Goal: Information Seeking & Learning: Check status

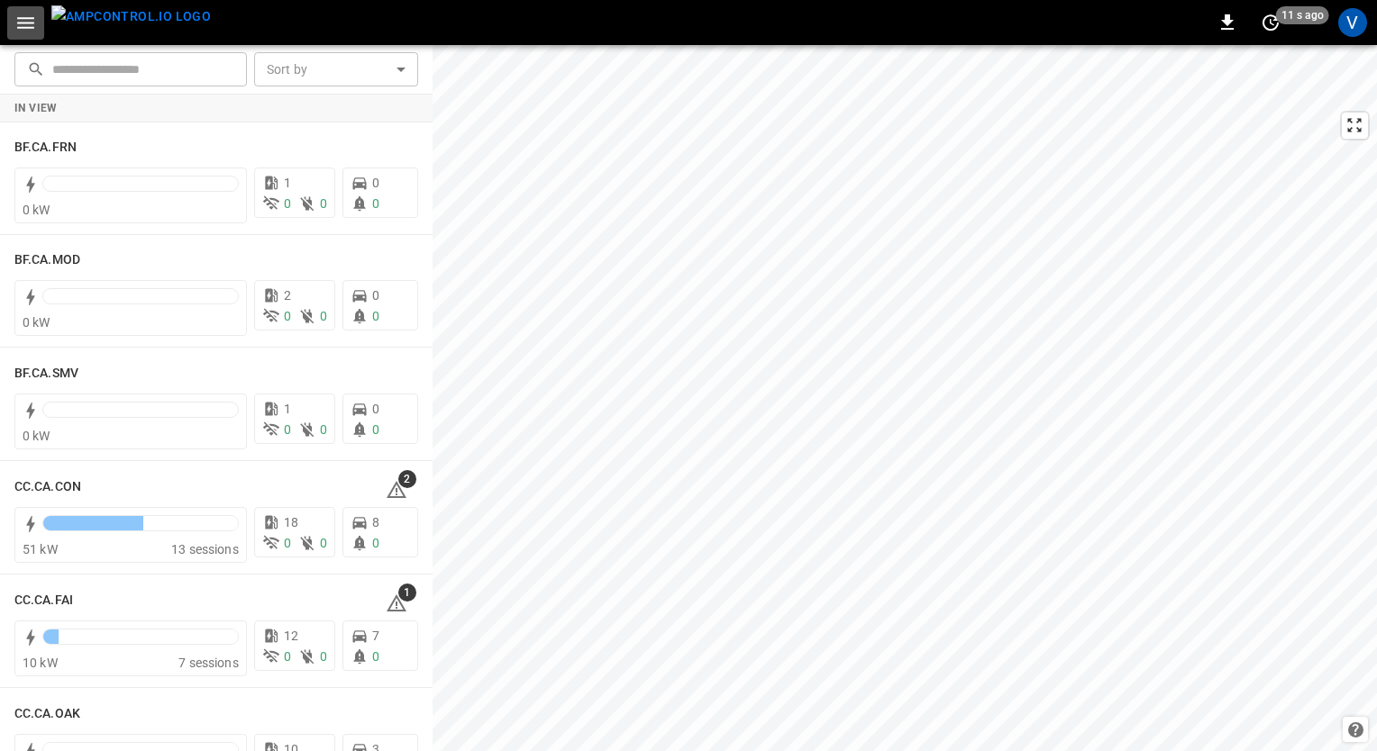
click at [35, 28] on icon "button" at bounding box center [25, 23] width 23 height 23
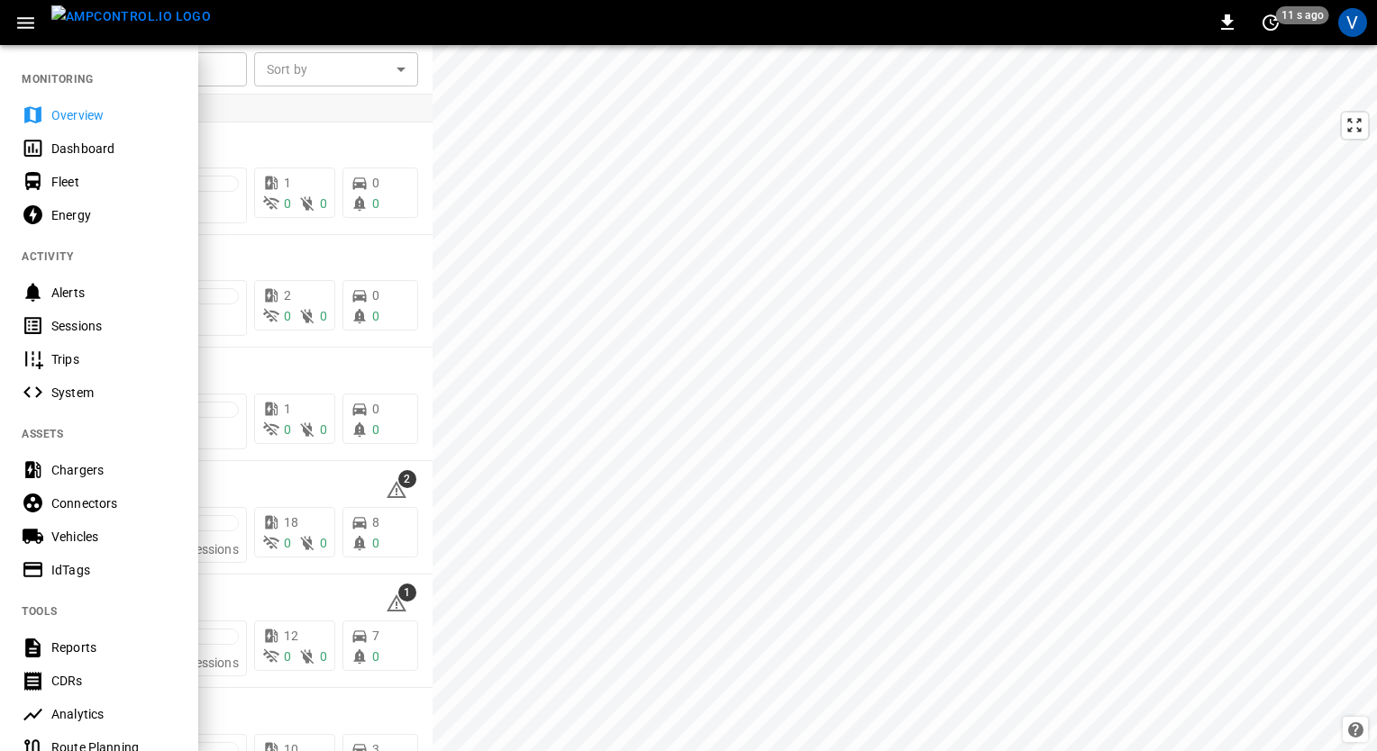
scroll to position [288, 0]
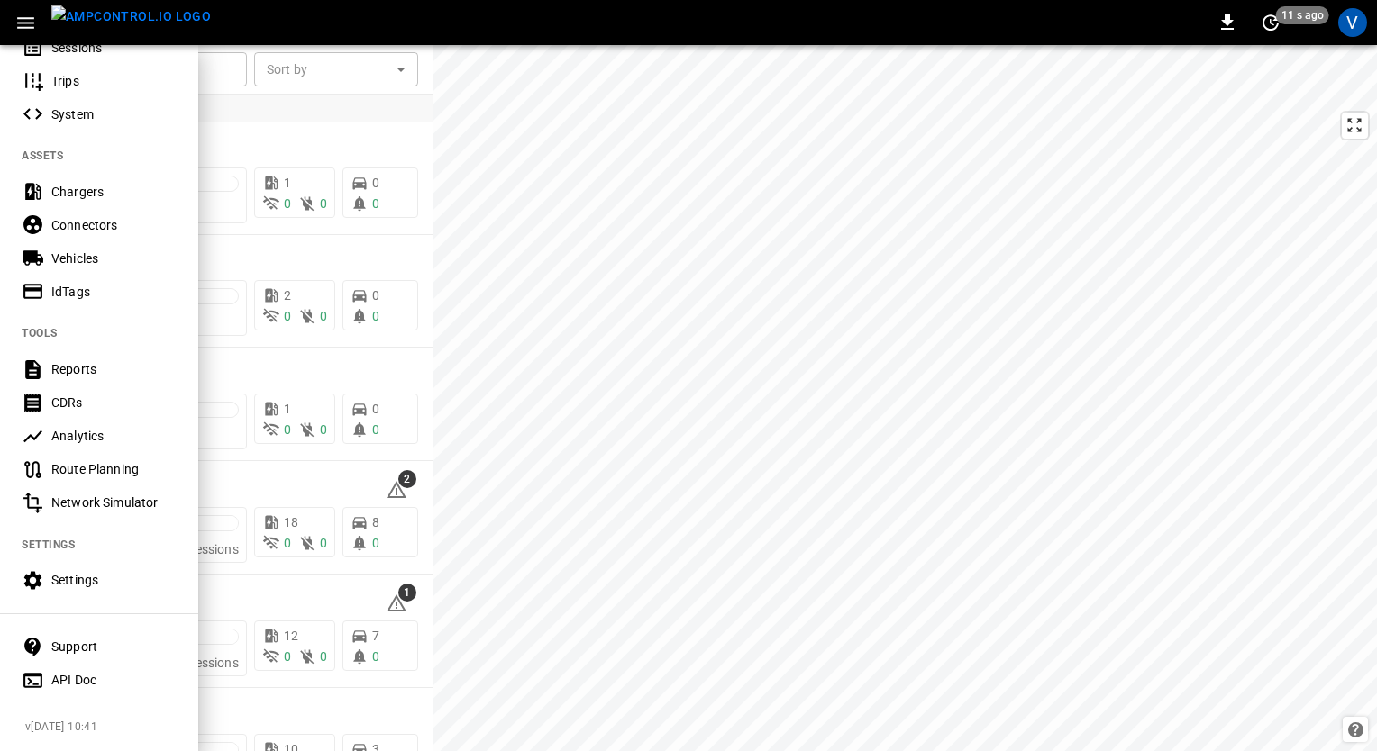
click at [72, 671] on div "API Doc" at bounding box center [113, 680] width 125 height 18
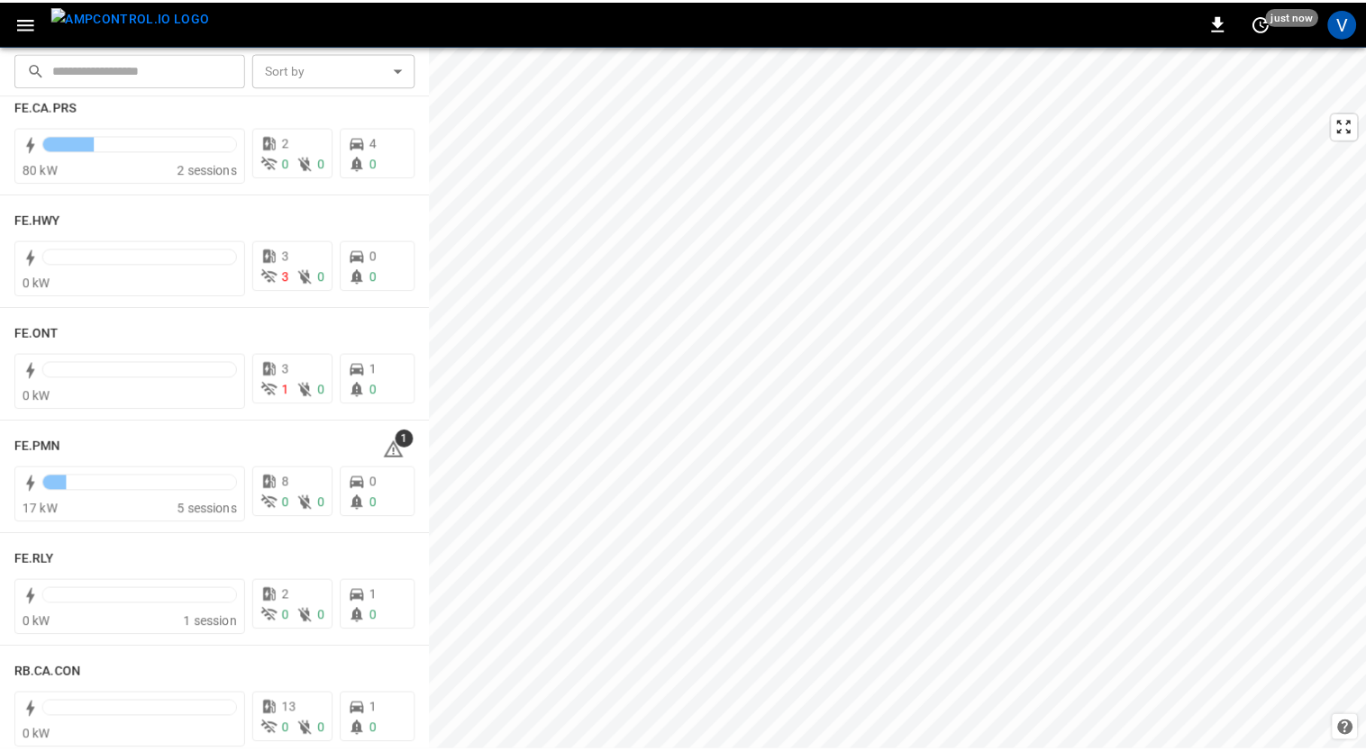
scroll to position [1704, 0]
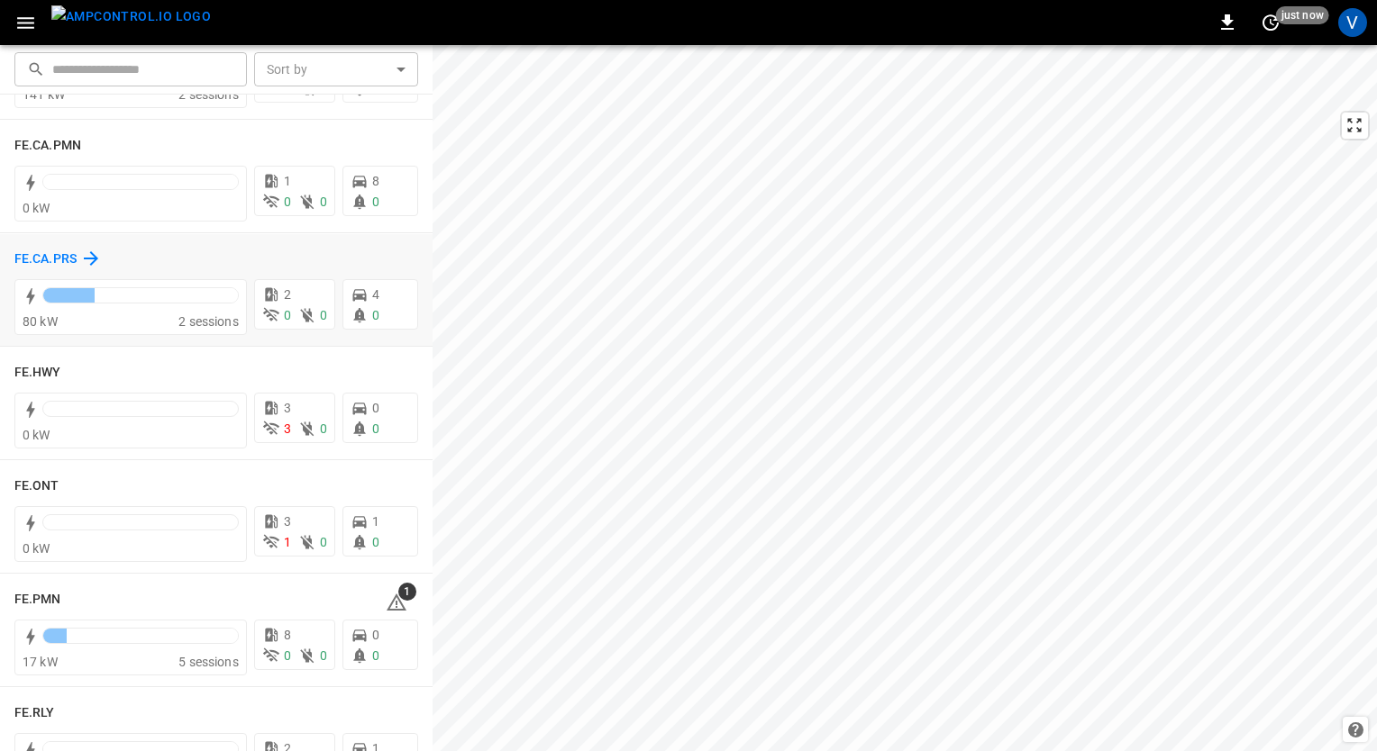
click at [43, 250] on h6 "FE.CA.PRS" at bounding box center [45, 260] width 62 height 20
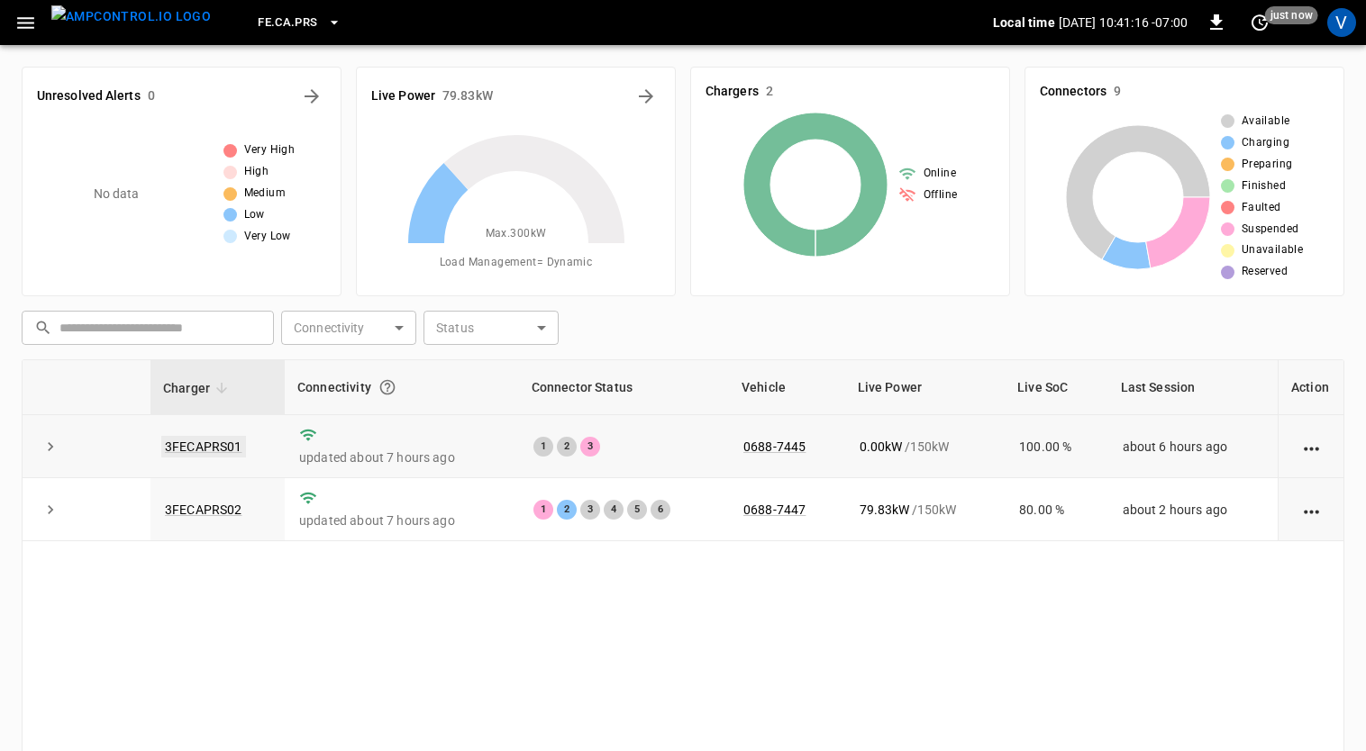
click at [215, 441] on link "3FECAPRS01" at bounding box center [203, 447] width 85 height 22
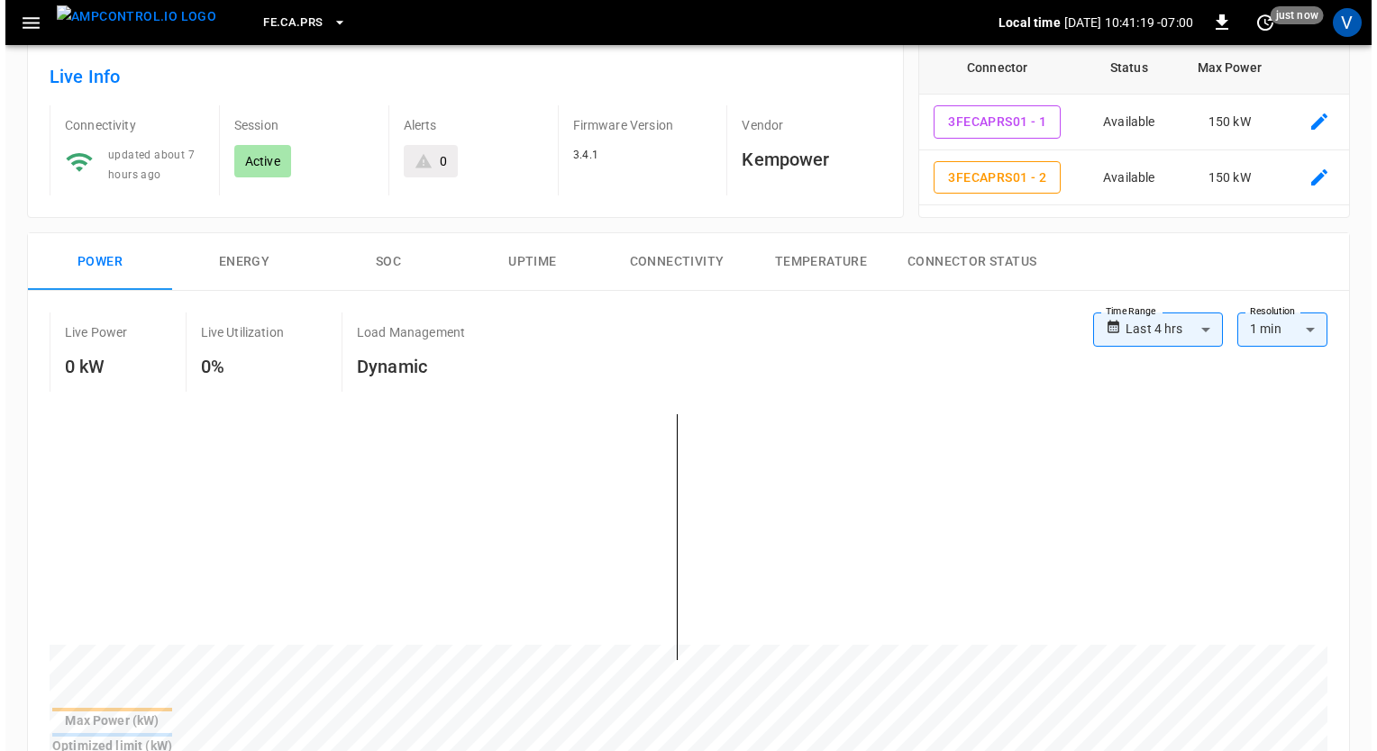
scroll to position [94, 0]
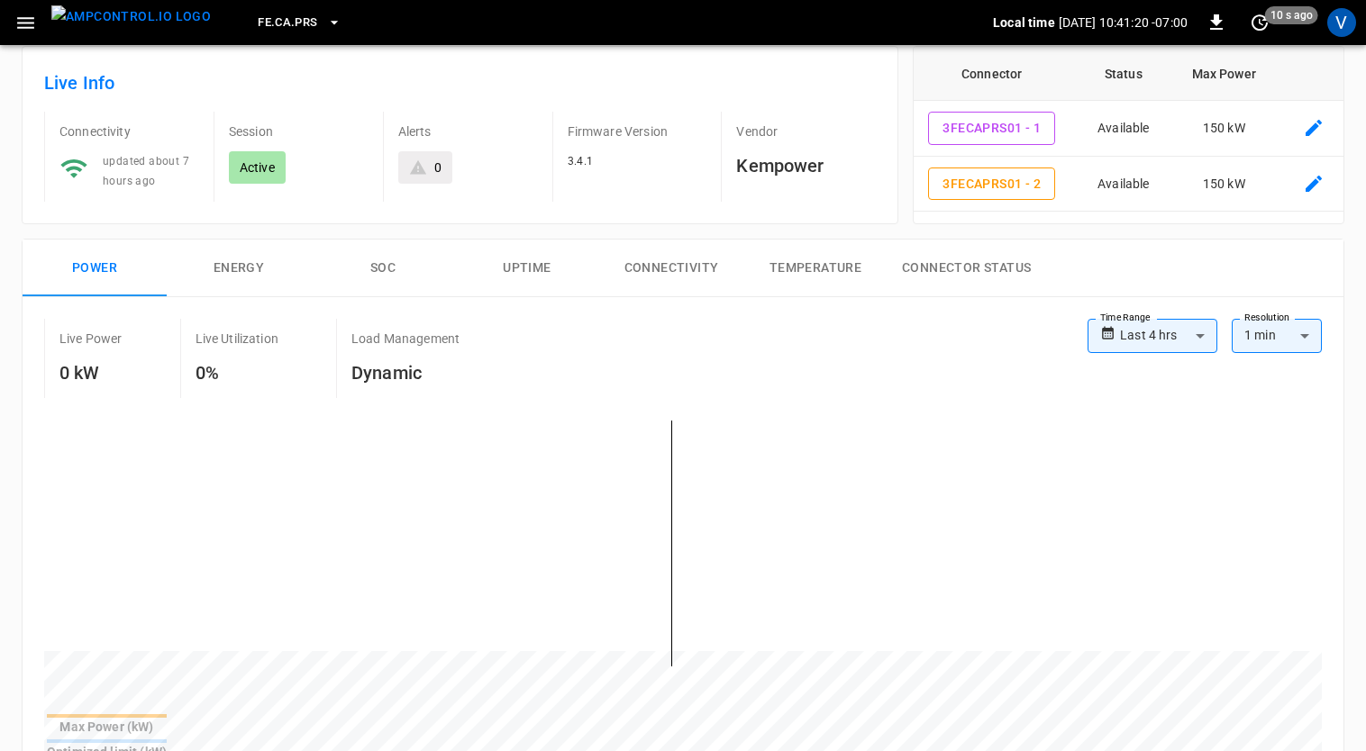
click at [35, 21] on icon "button" at bounding box center [25, 23] width 23 height 23
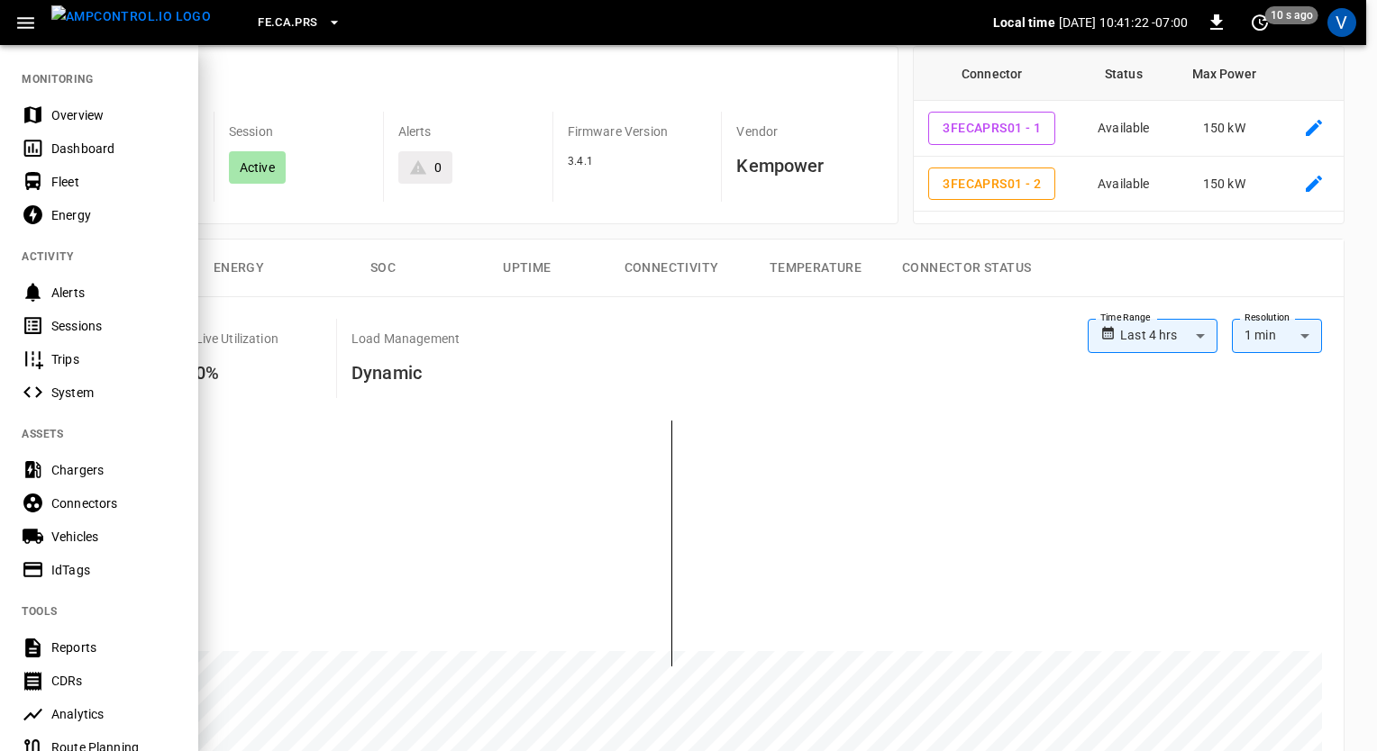
click at [72, 549] on div "Vehicles" at bounding box center [99, 536] width 198 height 33
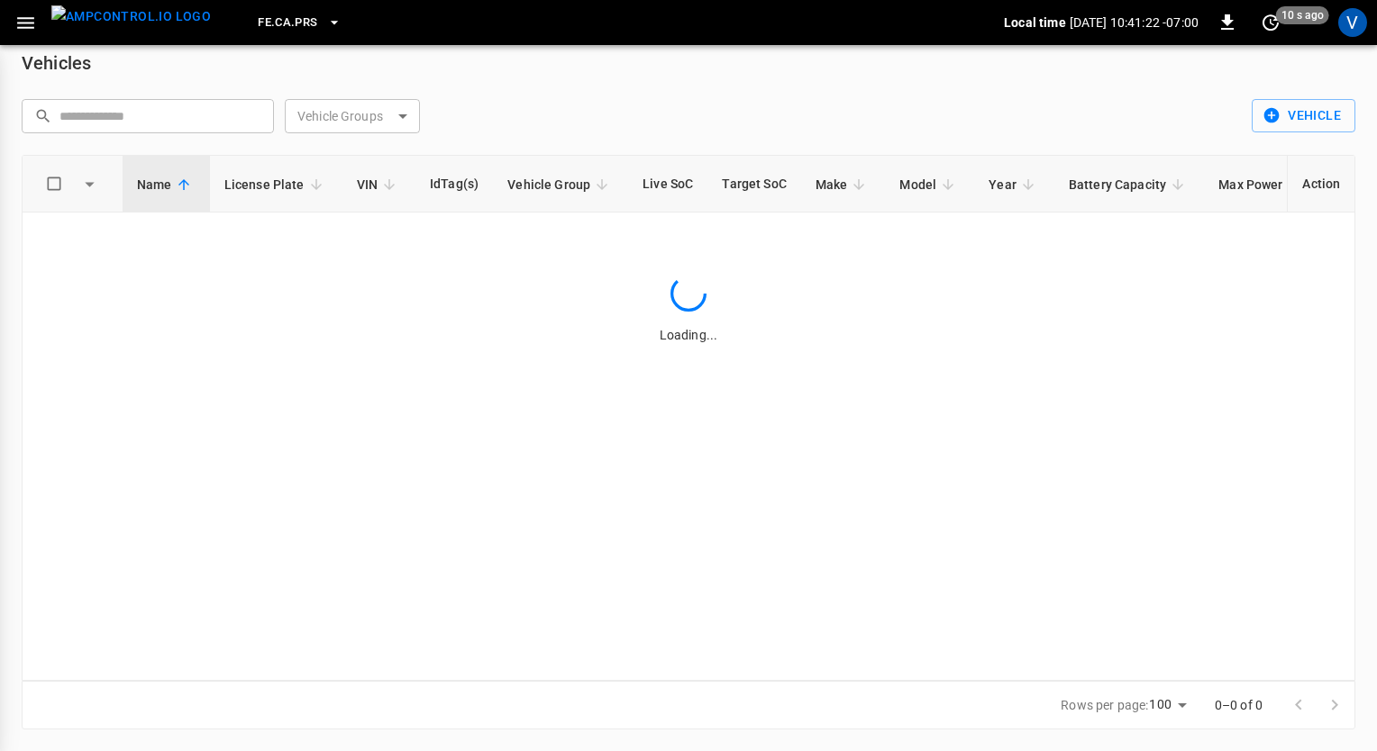
scroll to position [17, 0]
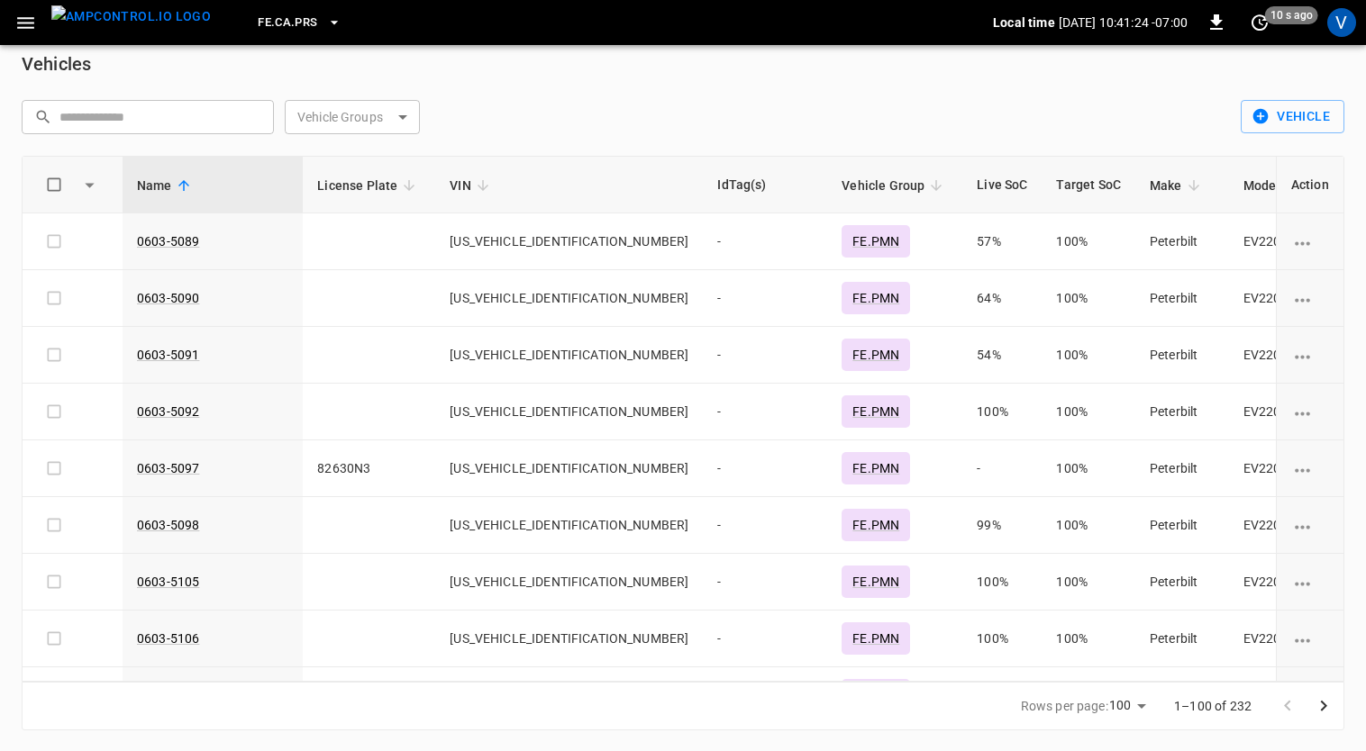
click at [378, 112] on body "FE.CA.PRS Local time [DATE] 10:41:24 -07:00 0 10 s ago V Vehicles ​ ​ Vehicle G…" at bounding box center [683, 367] width 1366 height 769
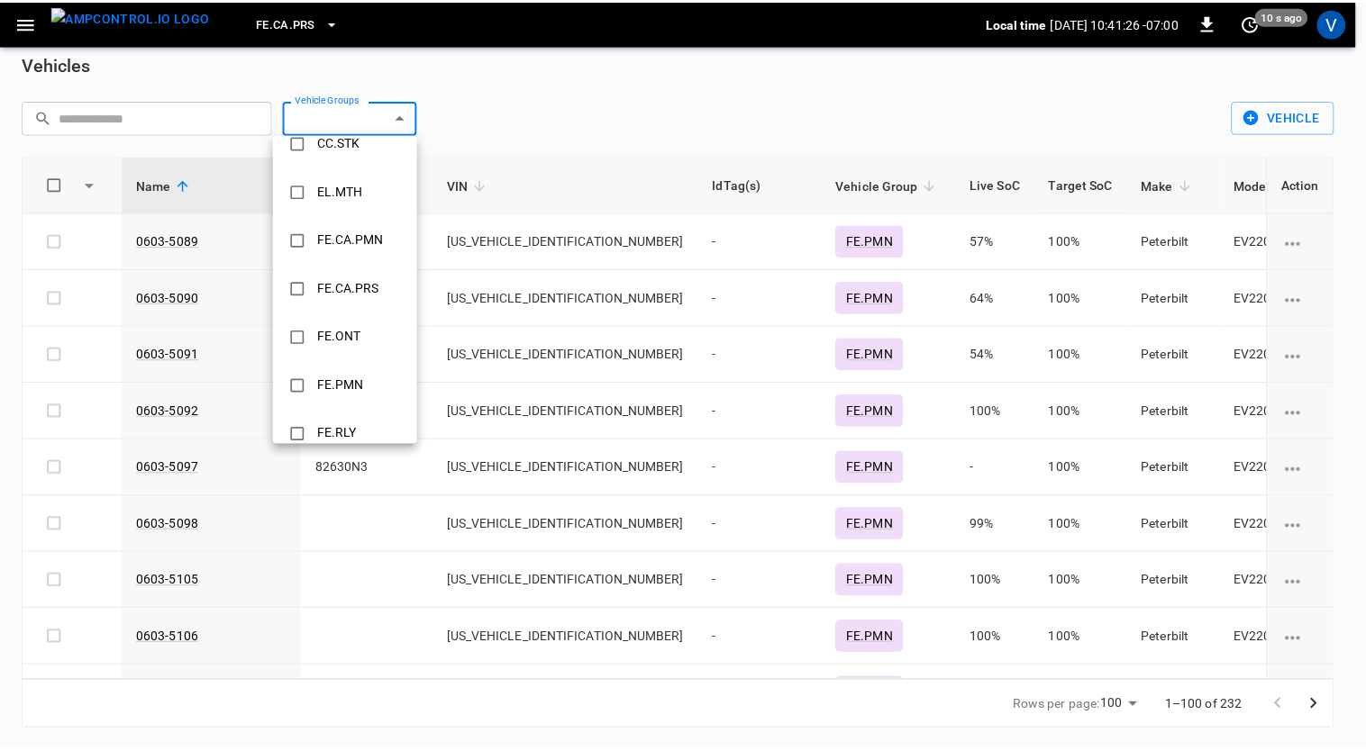
scroll to position [559, 0]
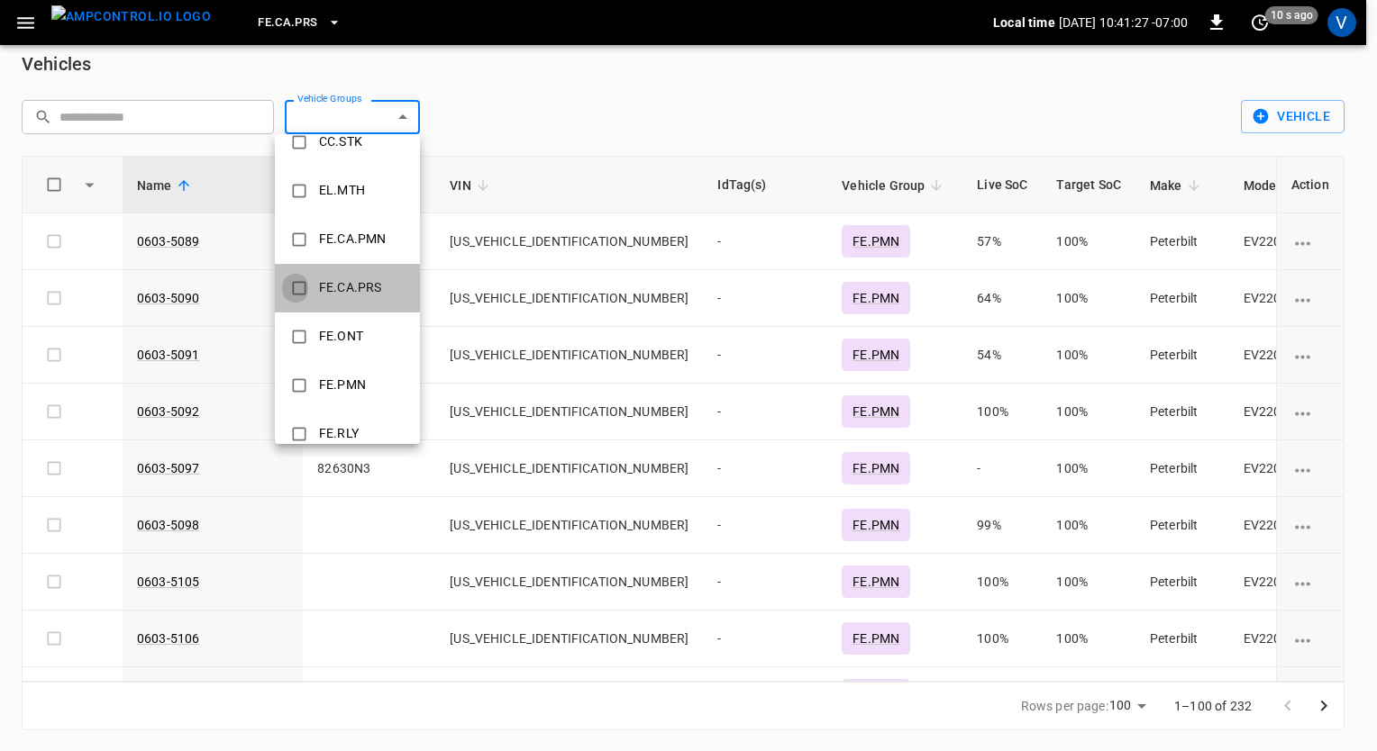
type input "*********"
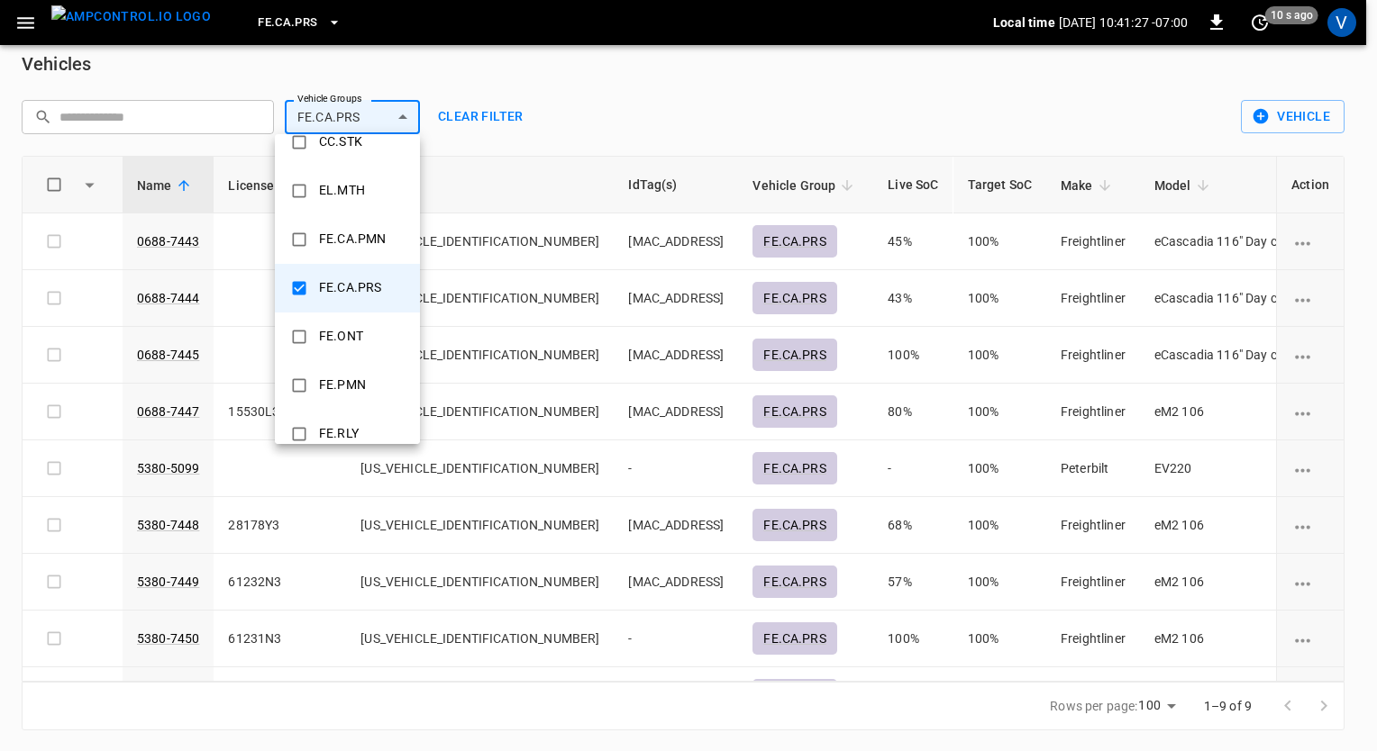
click at [670, 101] on div at bounding box center [688, 375] width 1377 height 751
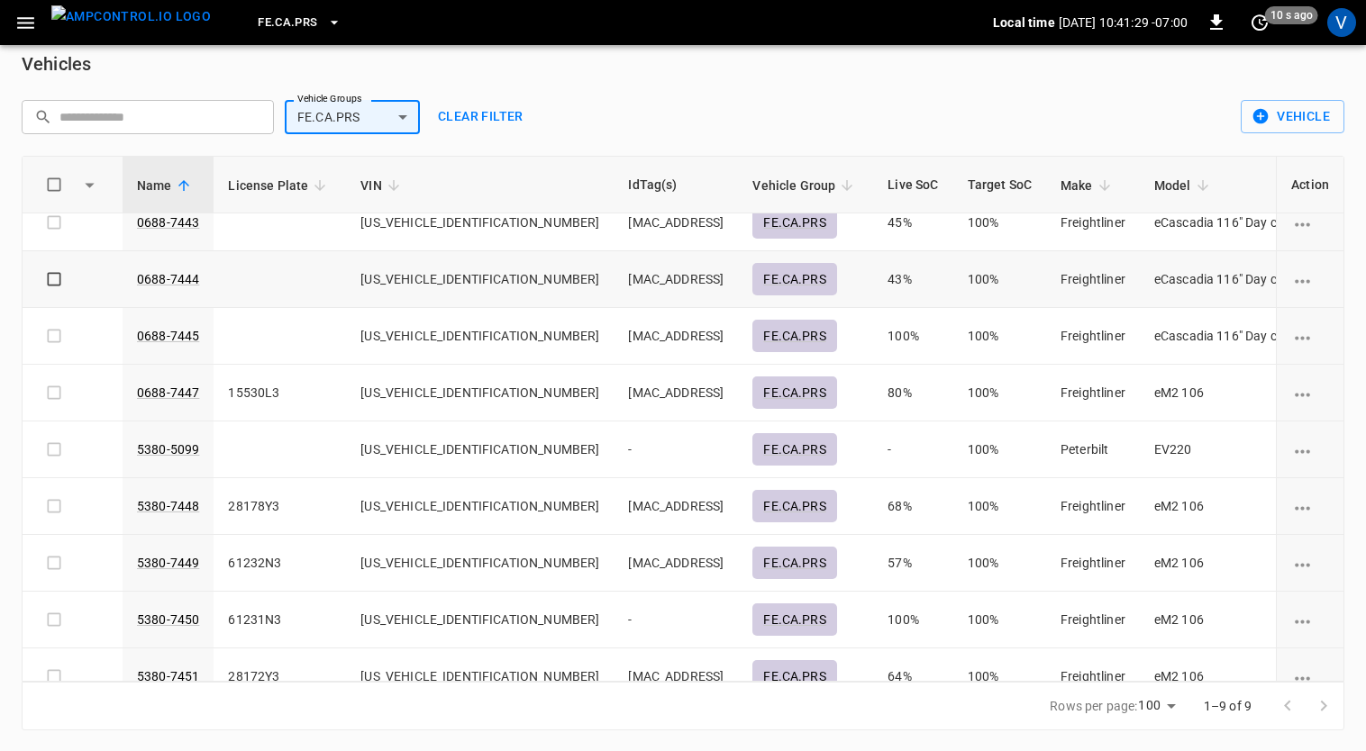
scroll to position [0, 0]
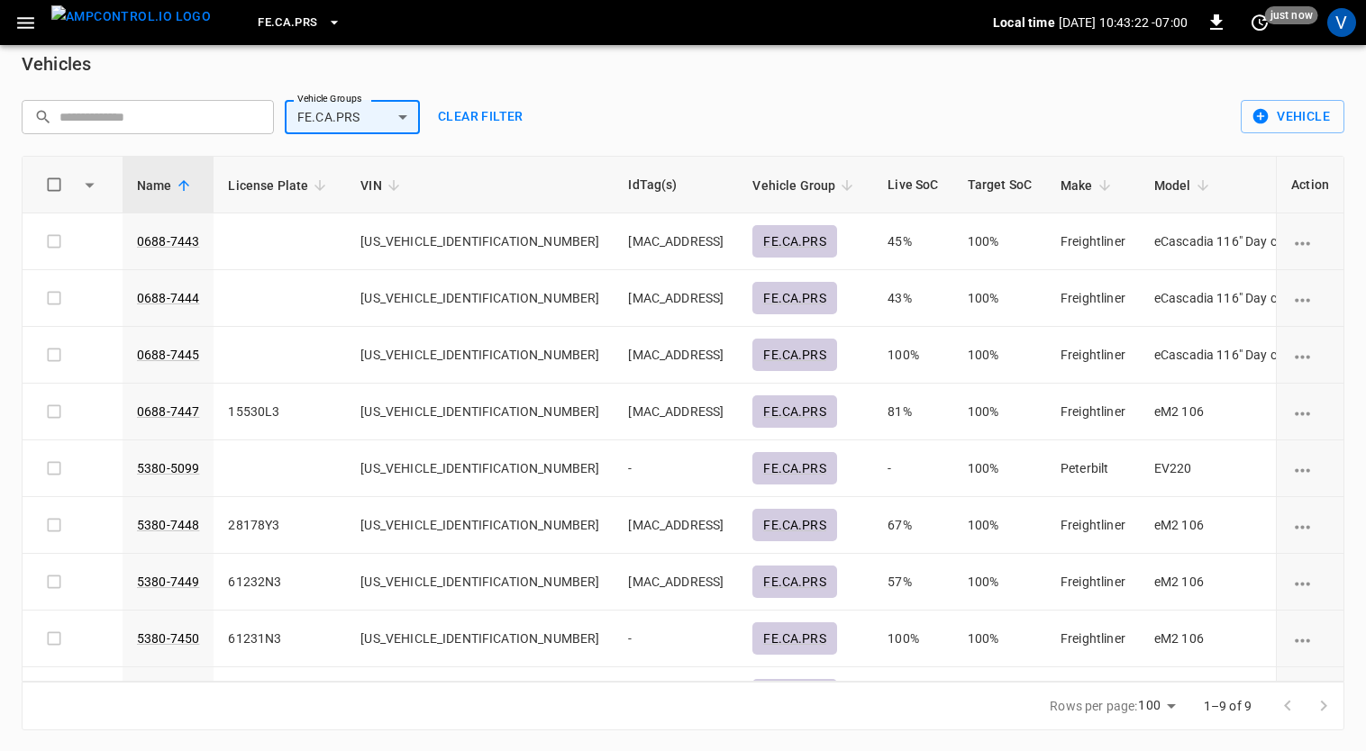
click at [503, 115] on button "Clear filter" at bounding box center [481, 116] width 100 height 33
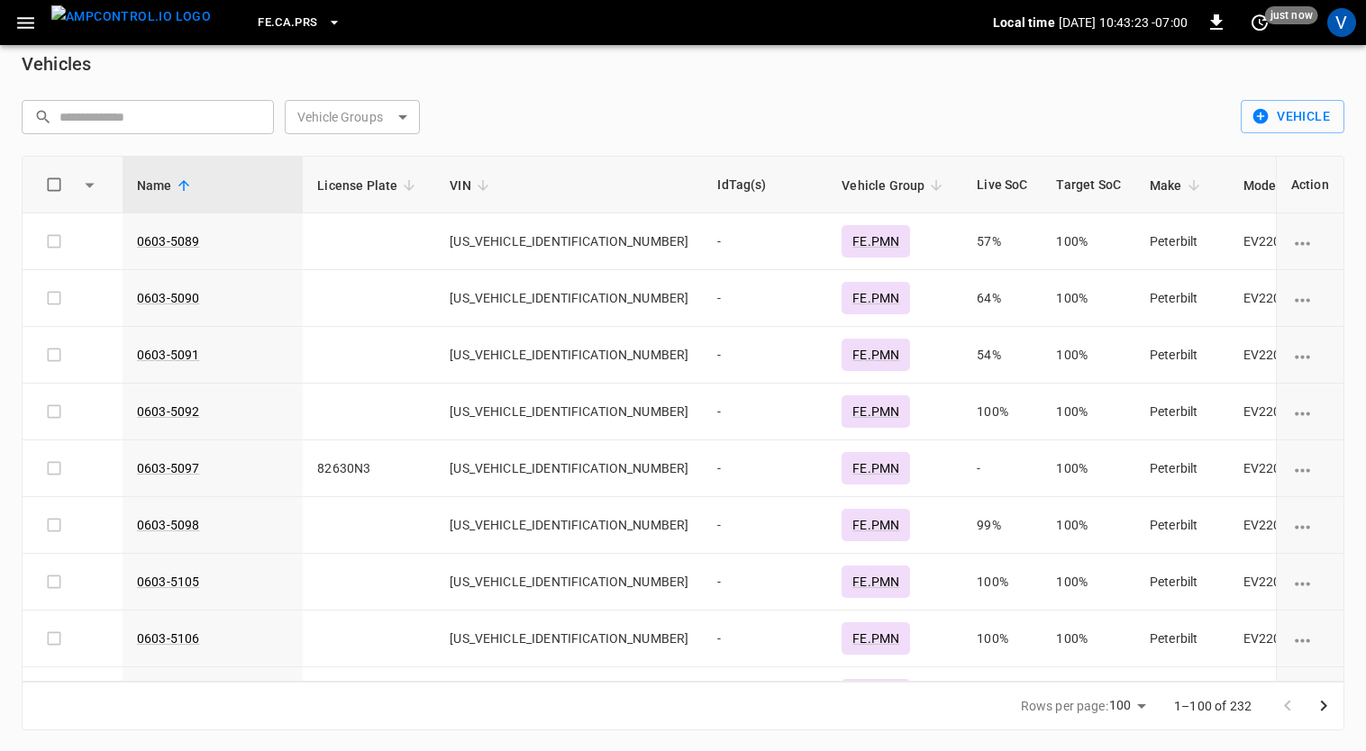
click at [1243, 188] on span "Model" at bounding box center [1273, 186] width 60 height 22
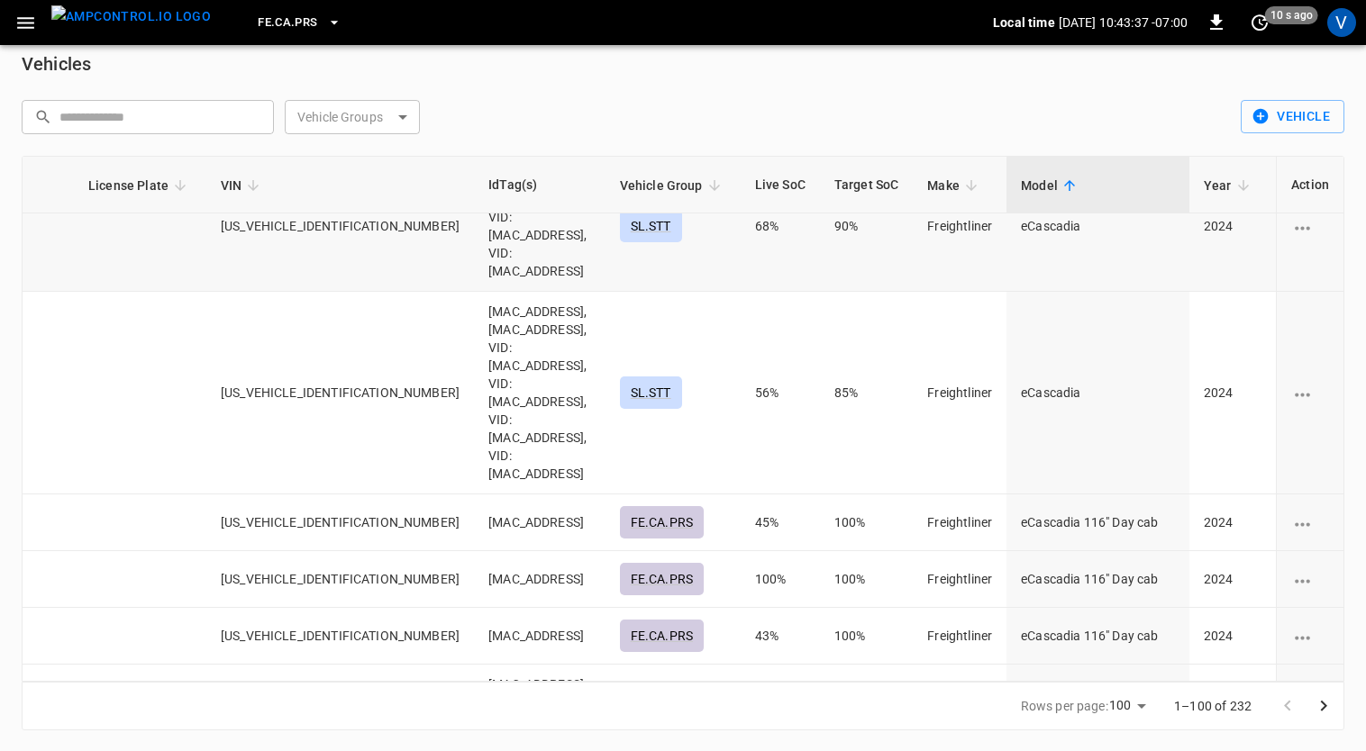
scroll to position [223, 371]
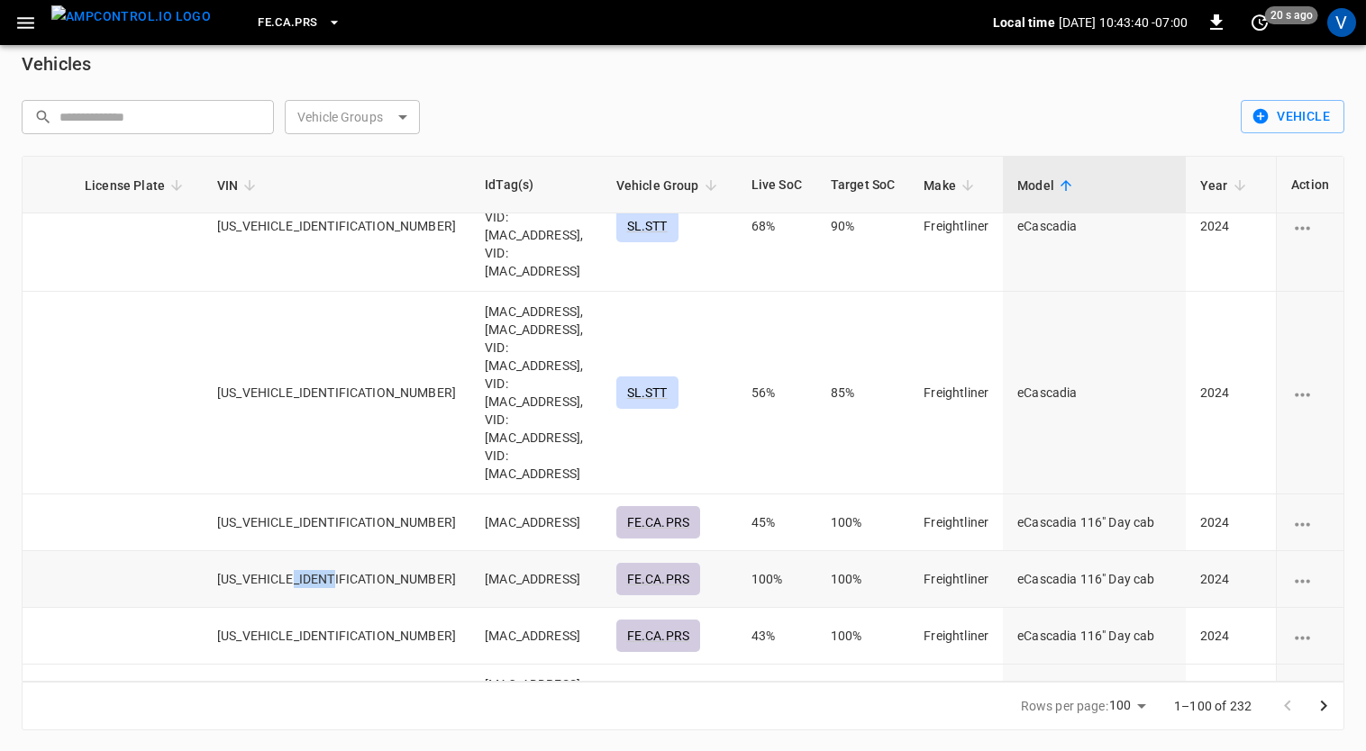
drag, startPoint x: 341, startPoint y: 471, endPoint x: 290, endPoint y: 467, distance: 51.6
click at [290, 551] on td "[US_VEHICLE_IDENTIFICATION_NUMBER]" at bounding box center [337, 579] width 268 height 57
drag, startPoint x: 290, startPoint y: 467, endPoint x: 291, endPoint y: 505, distance: 38.8
click at [291, 608] on td "[US_VEHICLE_IDENTIFICATION_NUMBER]" at bounding box center [337, 636] width 268 height 57
drag, startPoint x: 353, startPoint y: 528, endPoint x: 202, endPoint y: 524, distance: 151.4
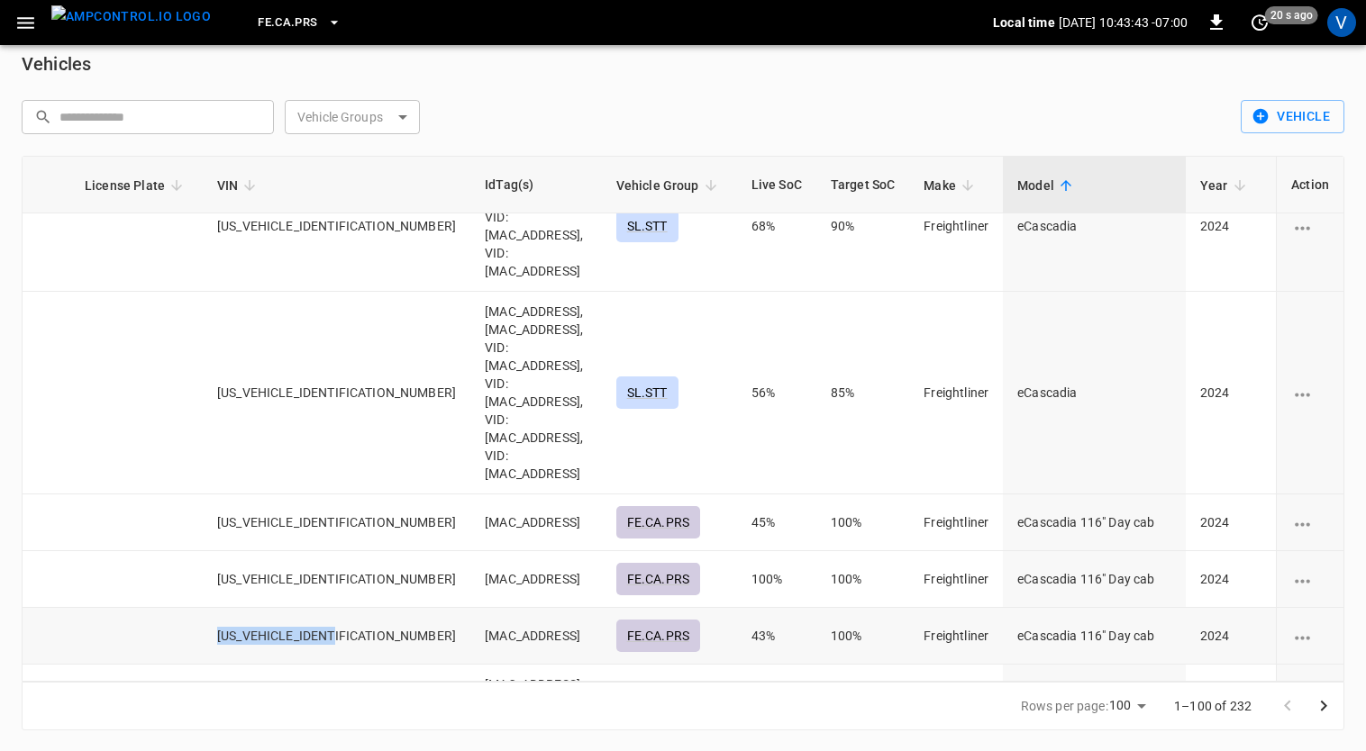
click at [203, 608] on td "[US_VEHICLE_IDENTIFICATION_NUMBER]" at bounding box center [337, 636] width 268 height 57
drag, startPoint x: 202, startPoint y: 524, endPoint x: 326, endPoint y: 521, distance: 124.4
click at [326, 608] on td "[US_VEHICLE_IDENTIFICATION_NUMBER]" at bounding box center [337, 636] width 268 height 57
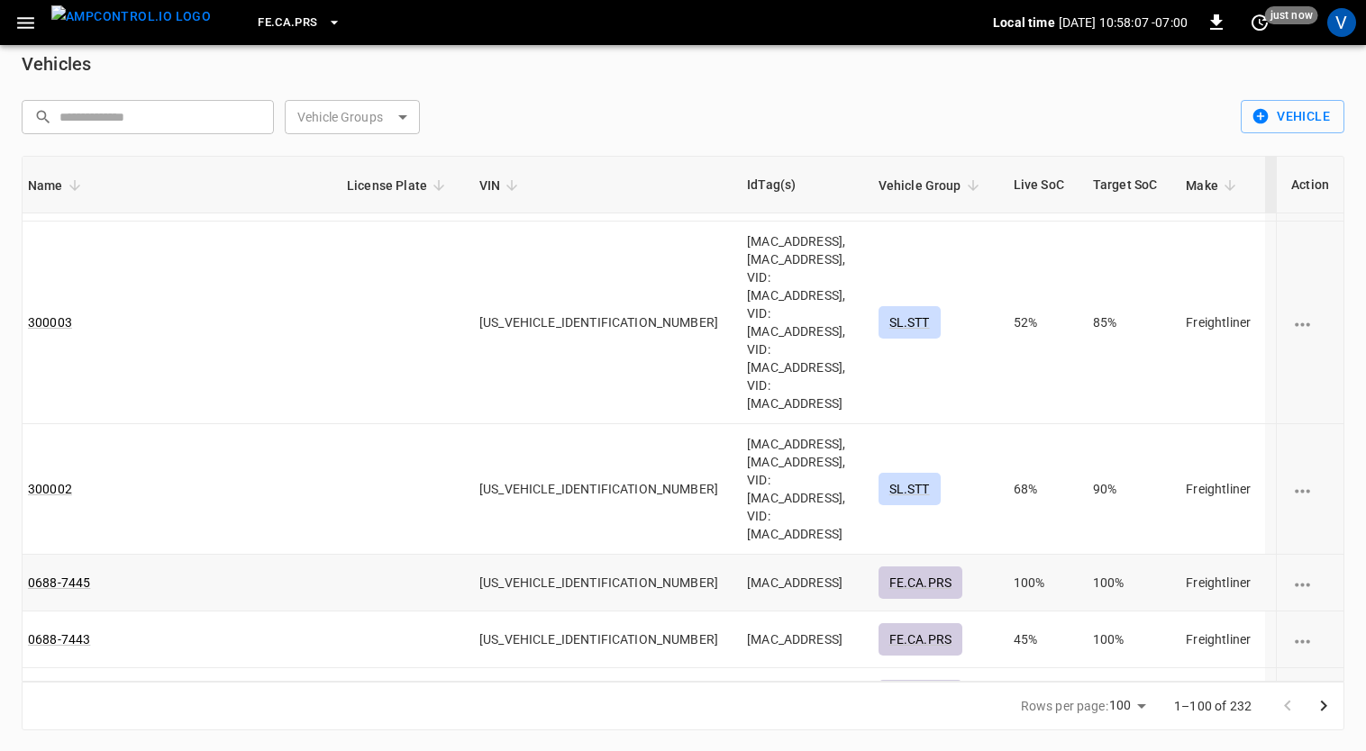
scroll to position [160, 109]
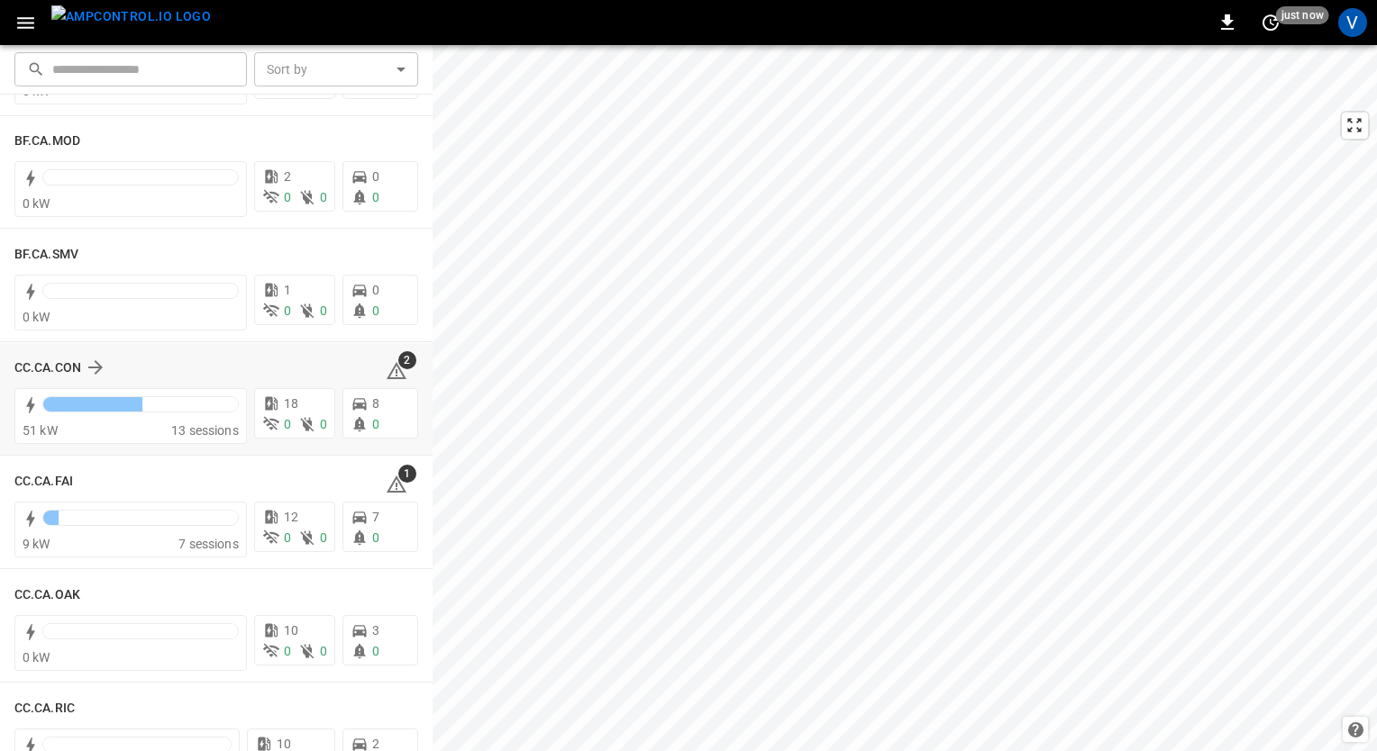
scroll to position [115, 0]
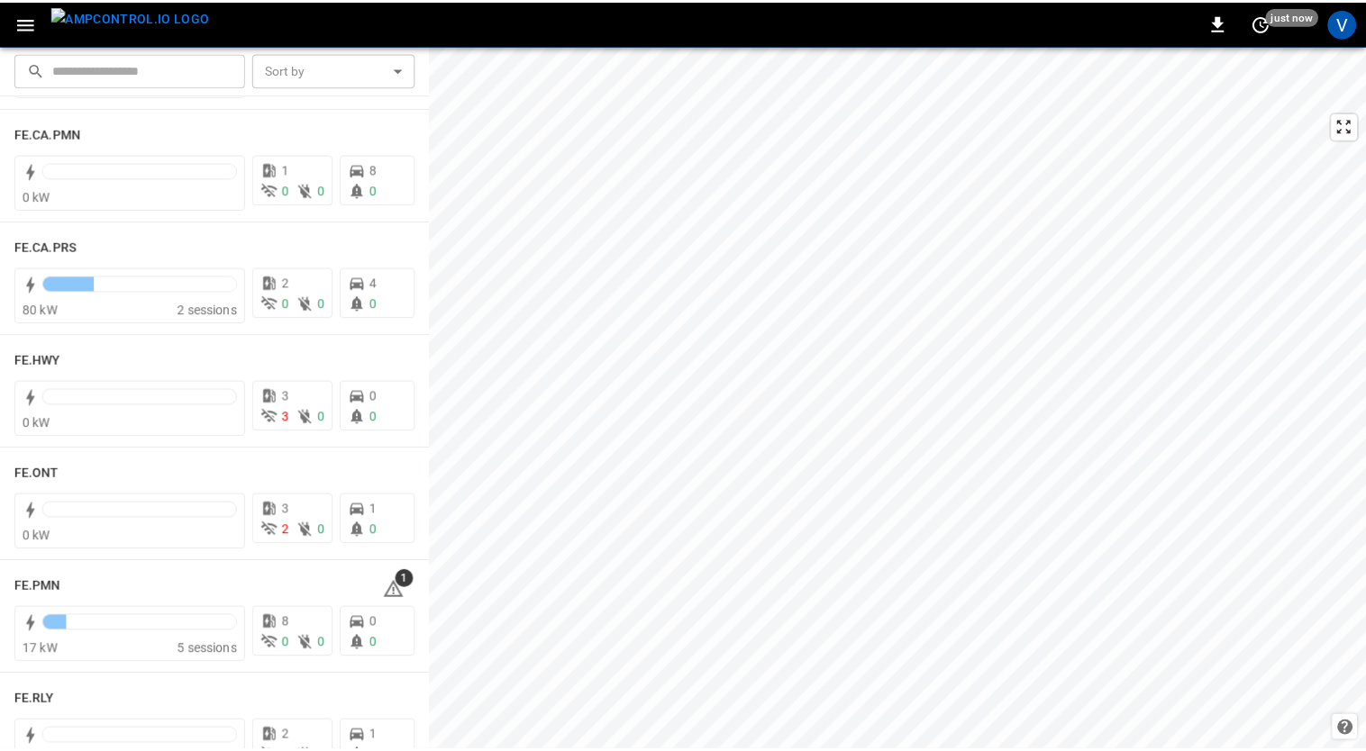
scroll to position [1715, 0]
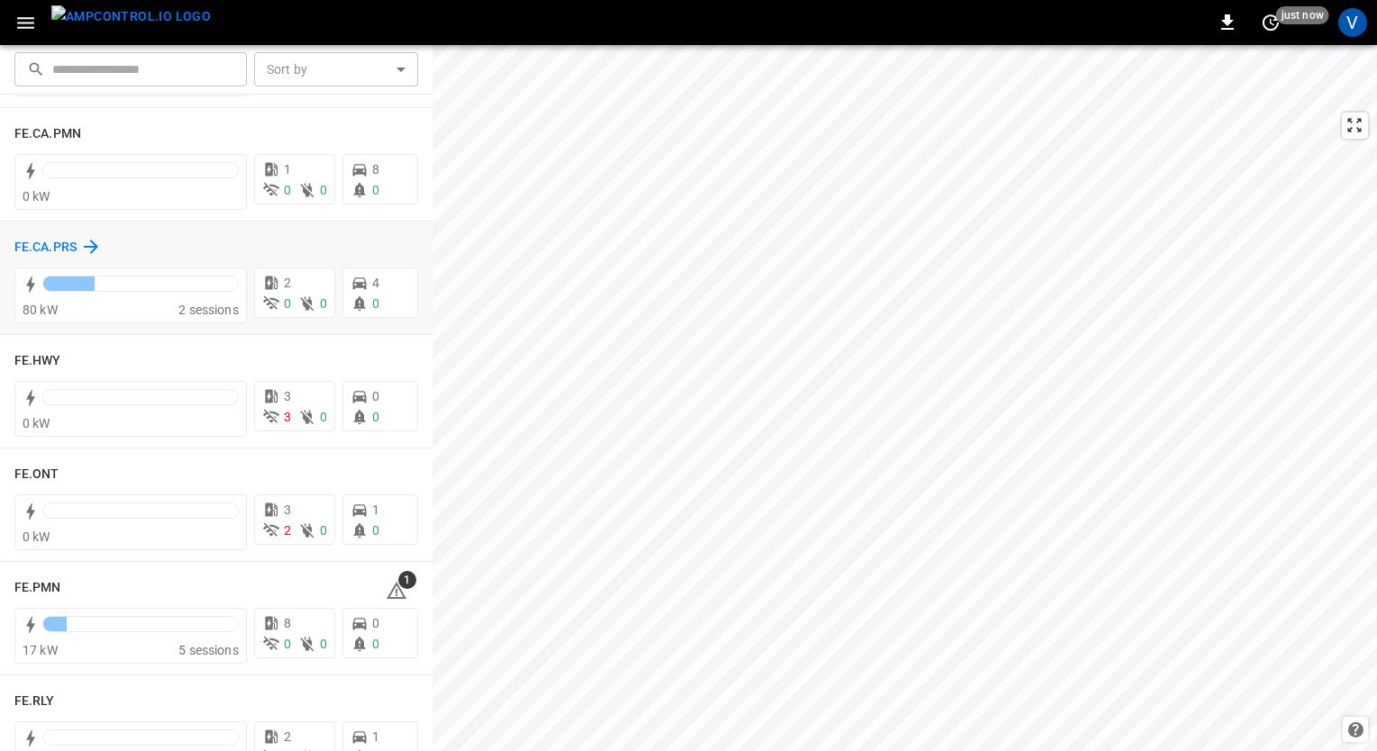
click at [55, 239] on h6 "FE.CA.PRS" at bounding box center [45, 248] width 62 height 20
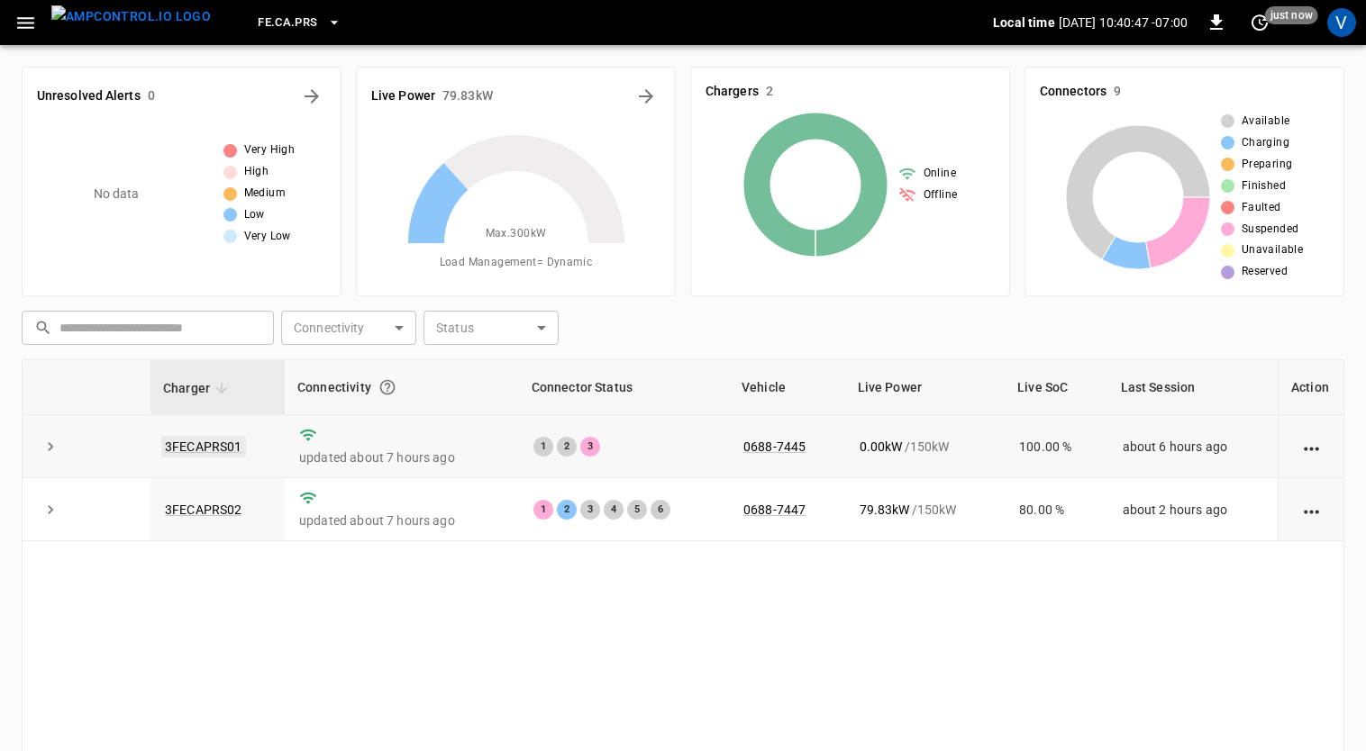
click at [208, 445] on link "3FECAPRS01" at bounding box center [203, 447] width 85 height 22
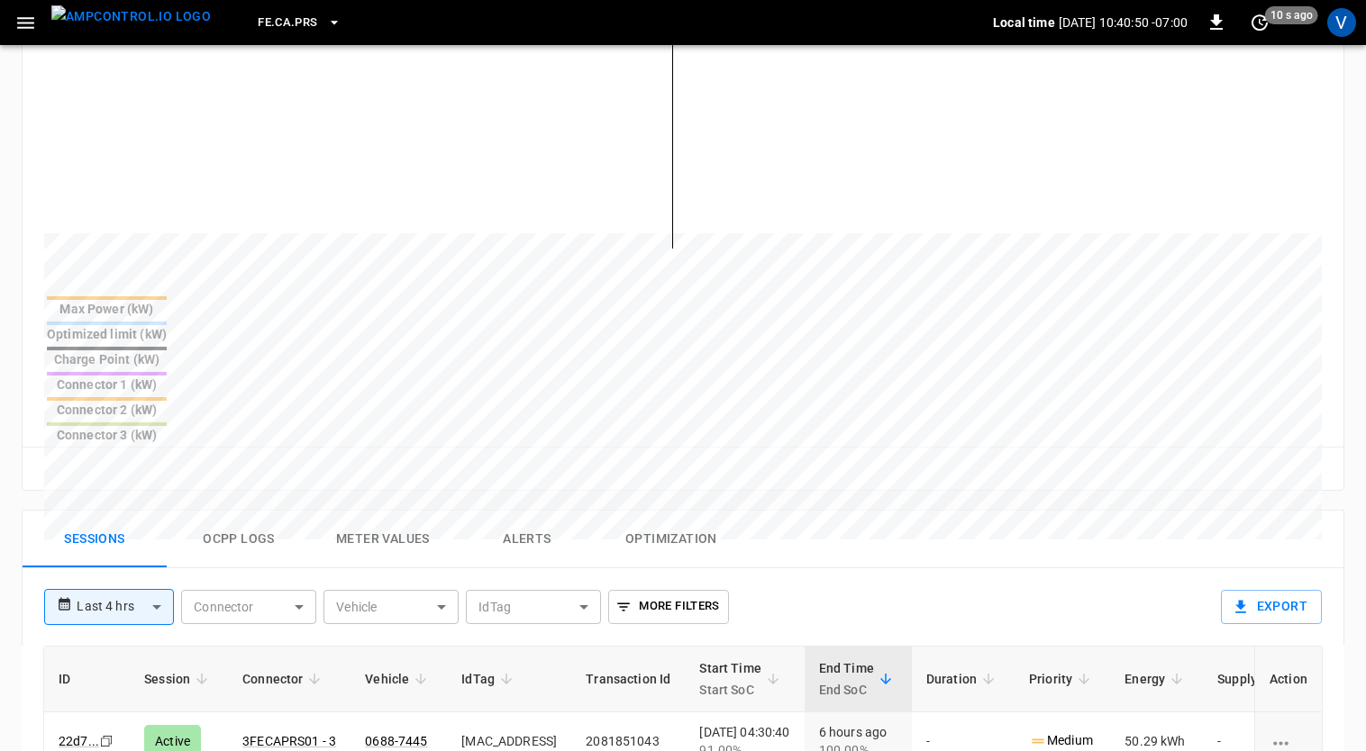
scroll to position [515, 0]
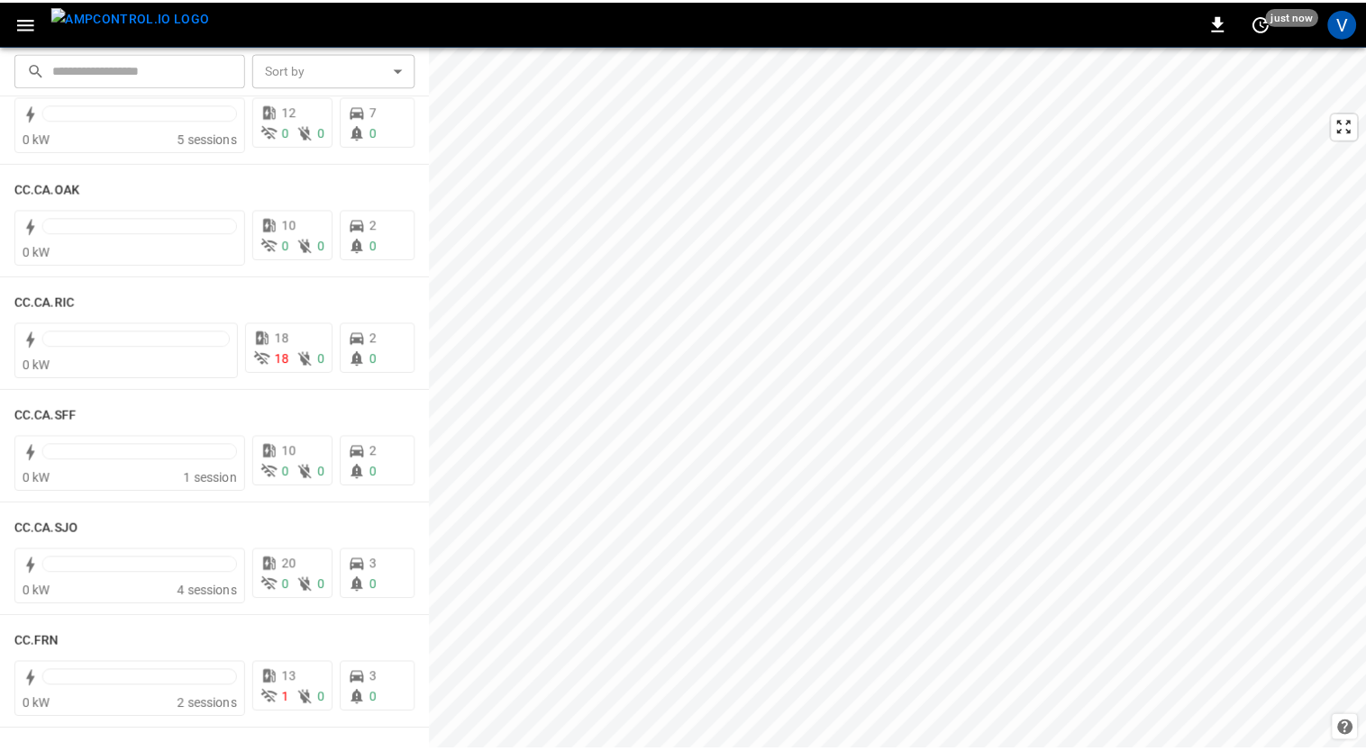
scroll to position [631, 0]
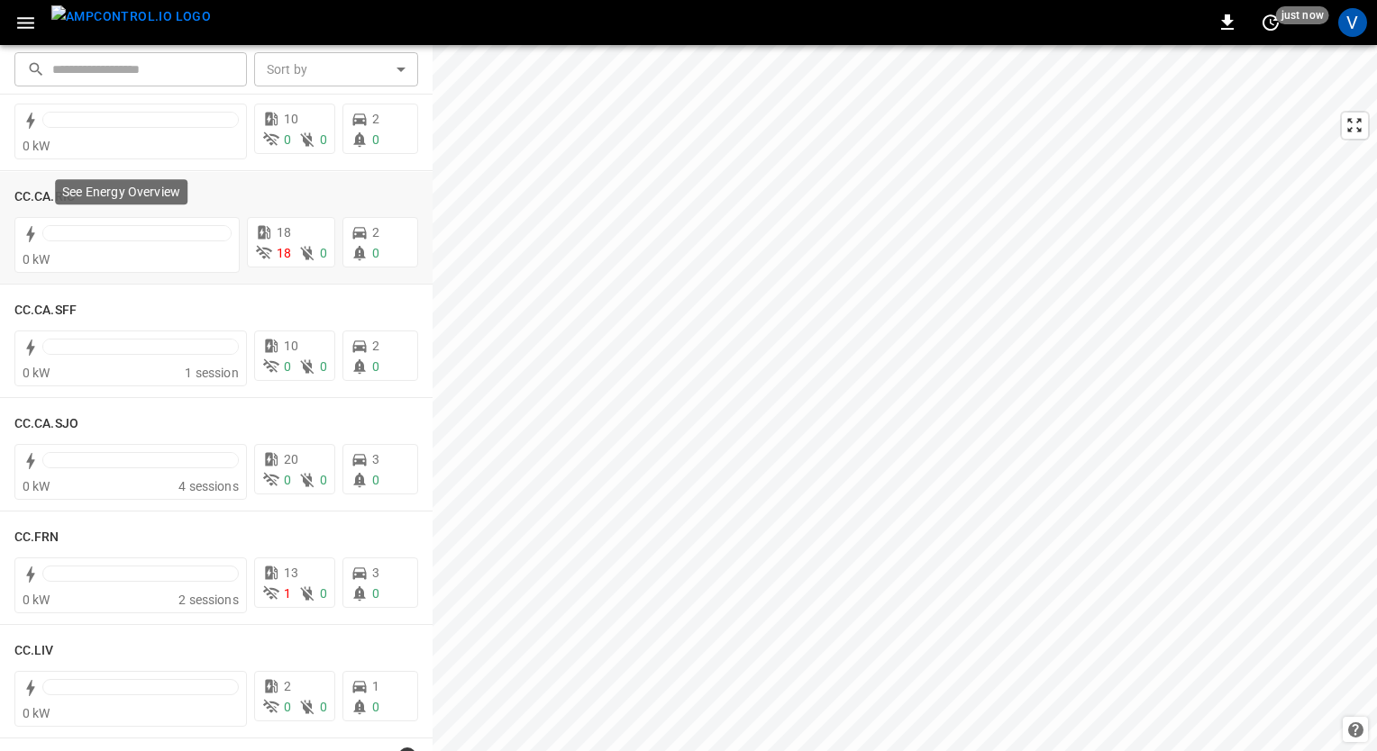
click at [61, 202] on div "See Energy Overview" at bounding box center [121, 191] width 132 height 25
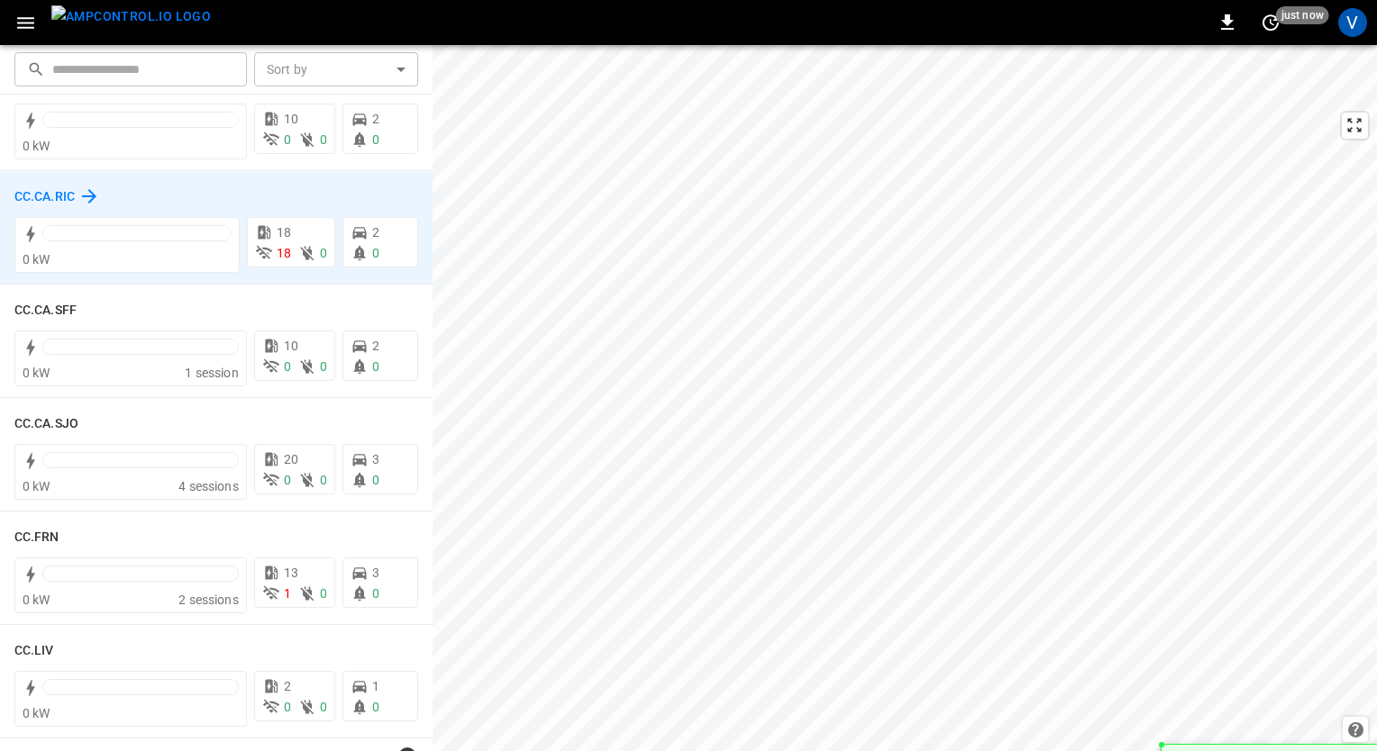
click at [39, 199] on h6 "CC.CA.RIC" at bounding box center [44, 197] width 60 height 20
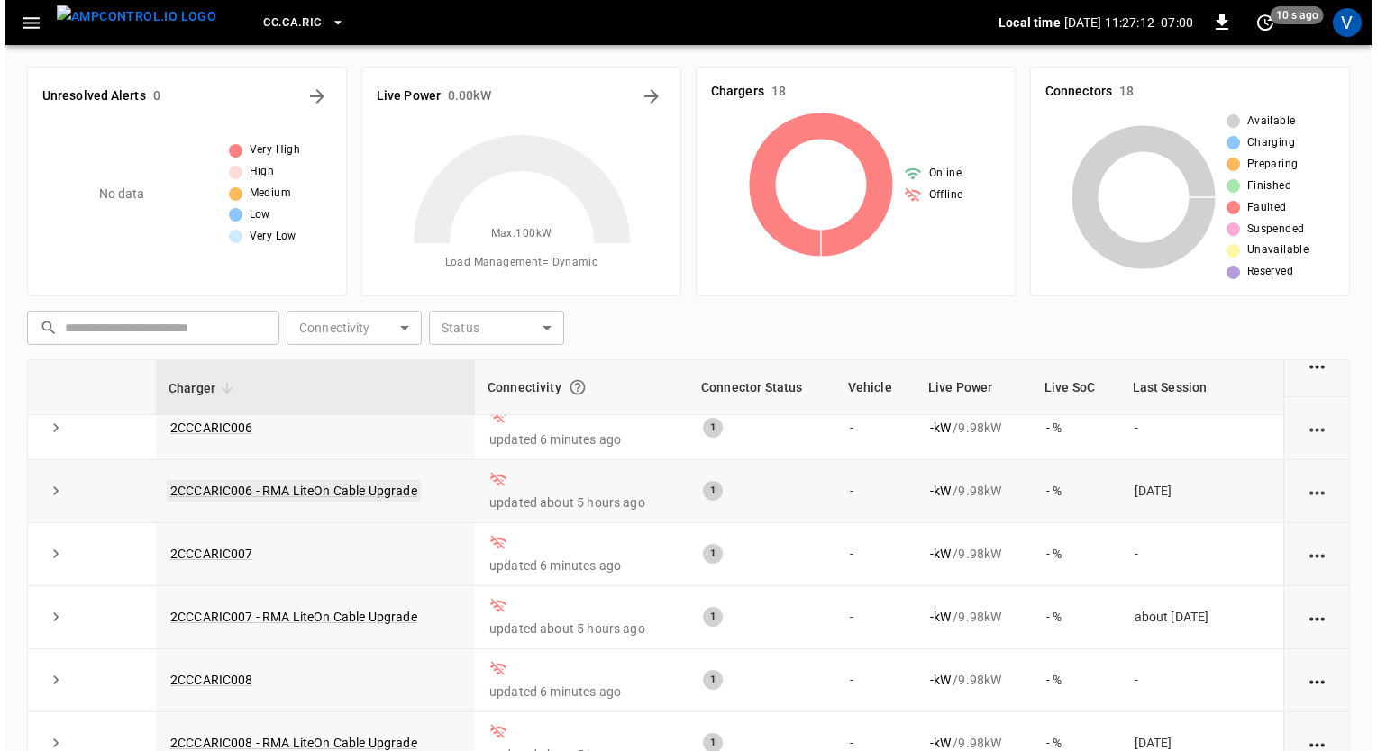
scroll to position [659, 0]
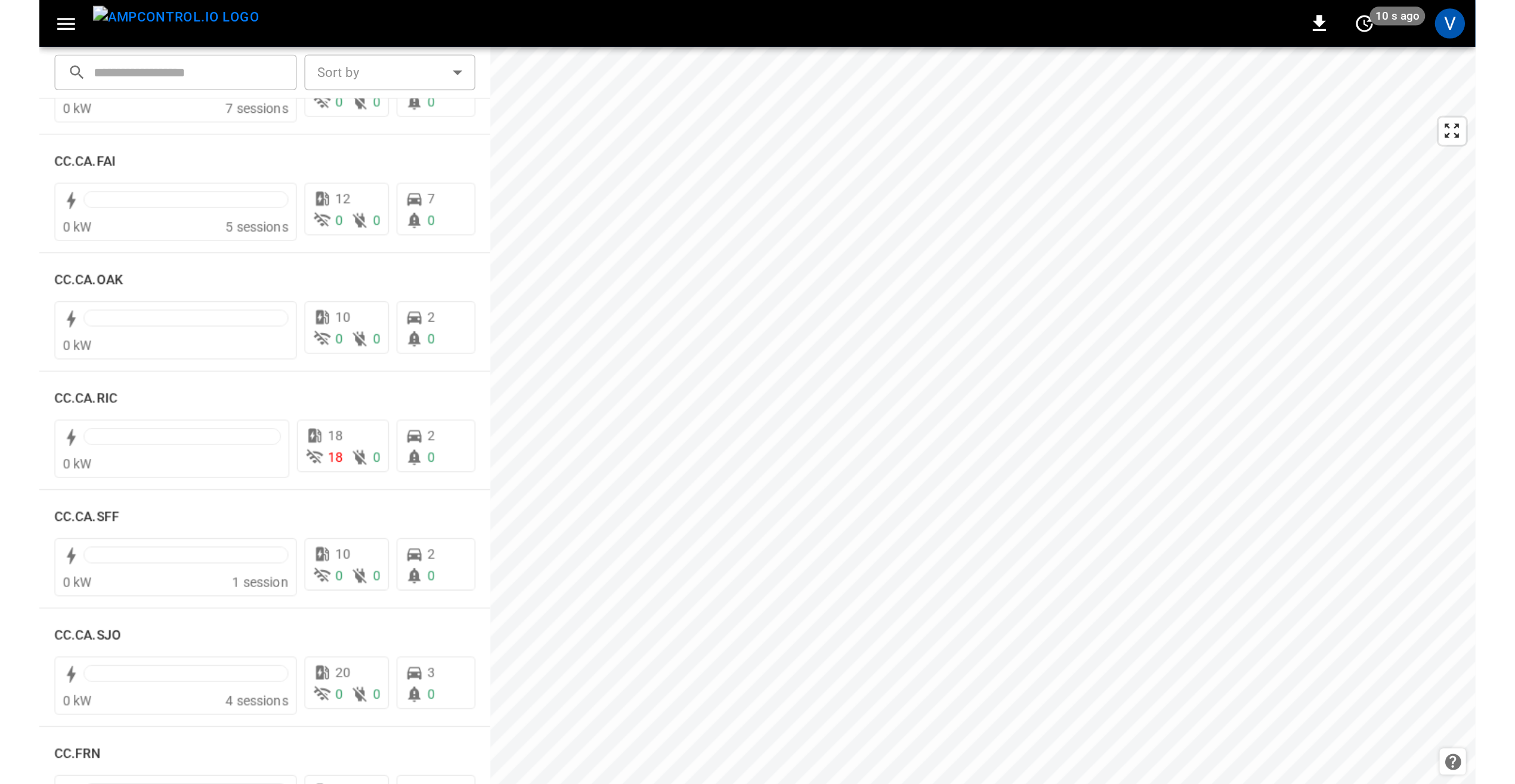
scroll to position [298, 0]
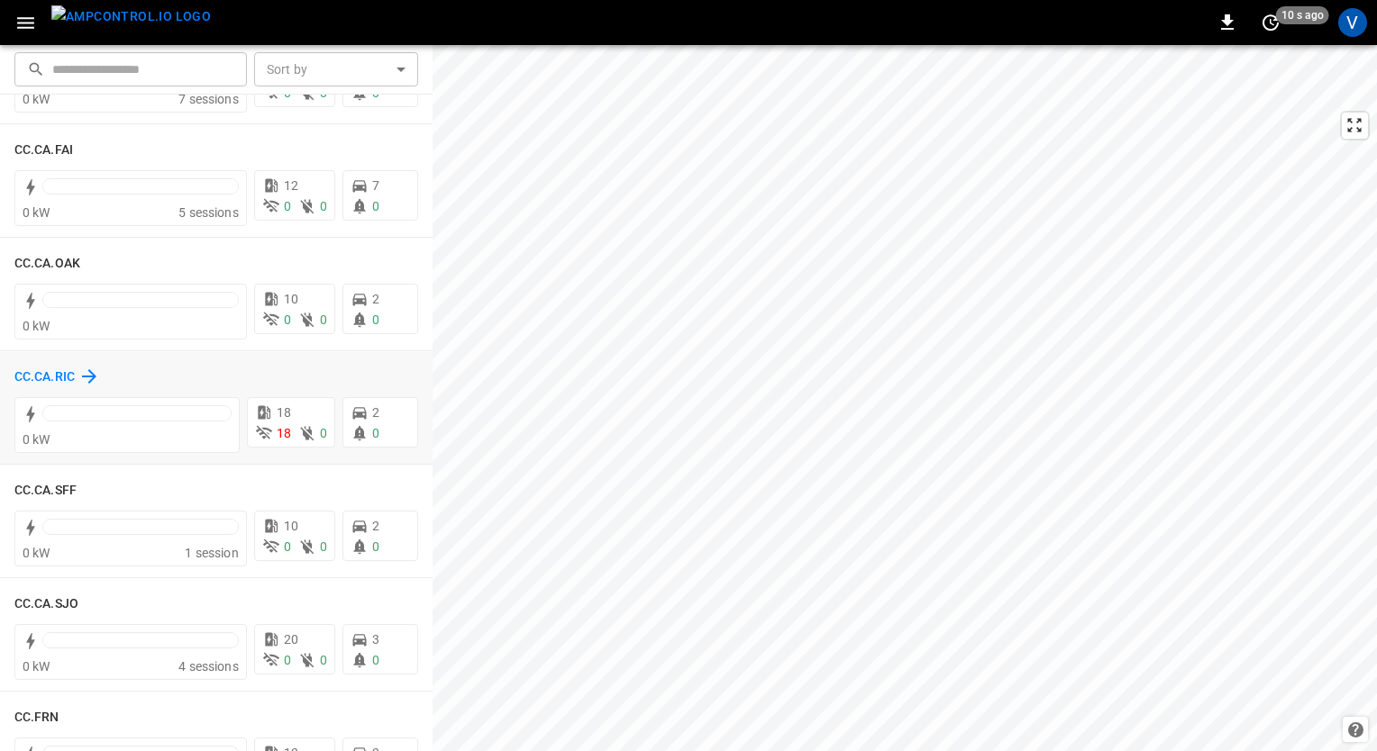
click at [40, 380] on h6 "CC.CA.RIC" at bounding box center [44, 378] width 60 height 20
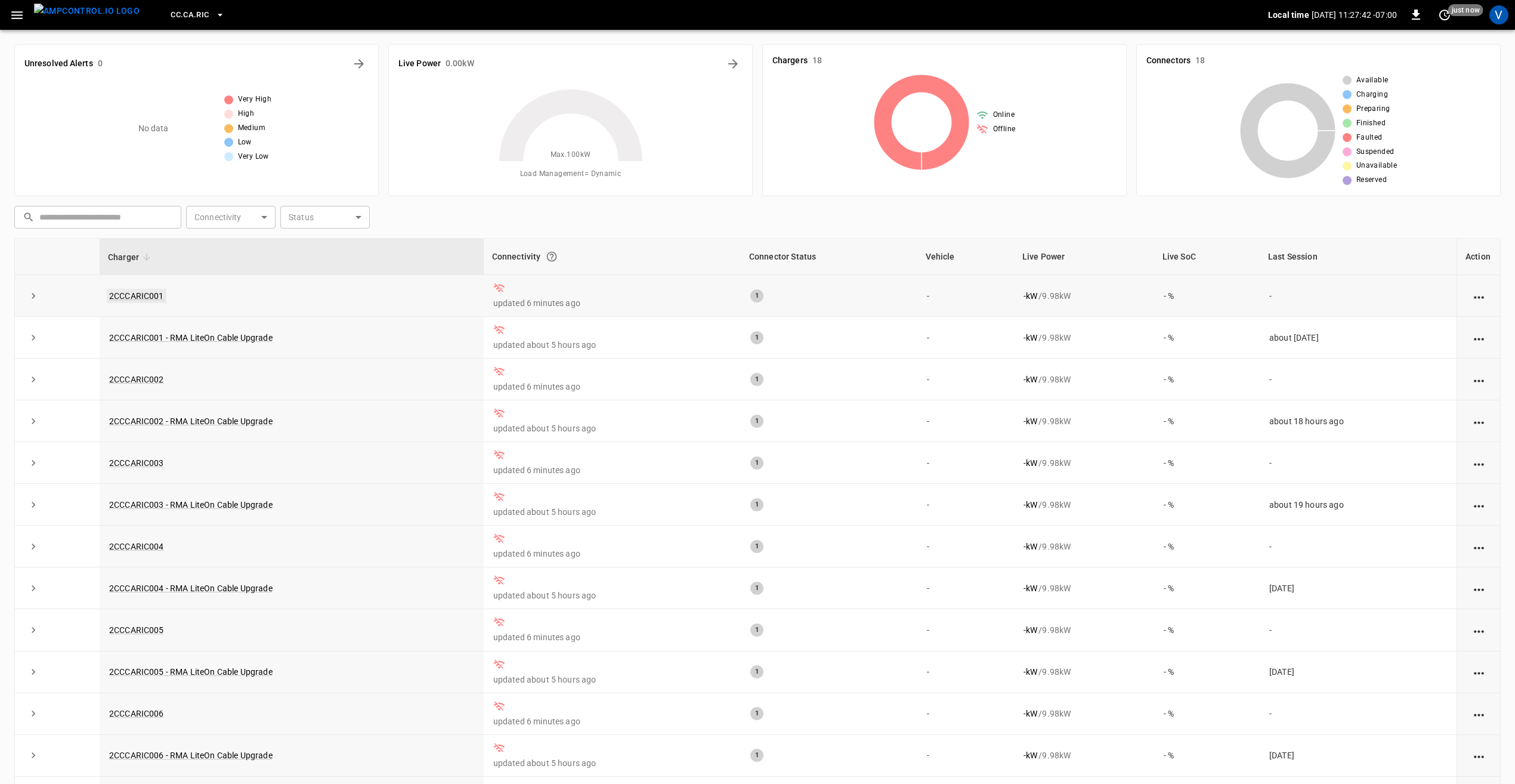
click at [118, 289] on link "2CCCARIC001" at bounding box center [136, 296] width 60 height 15
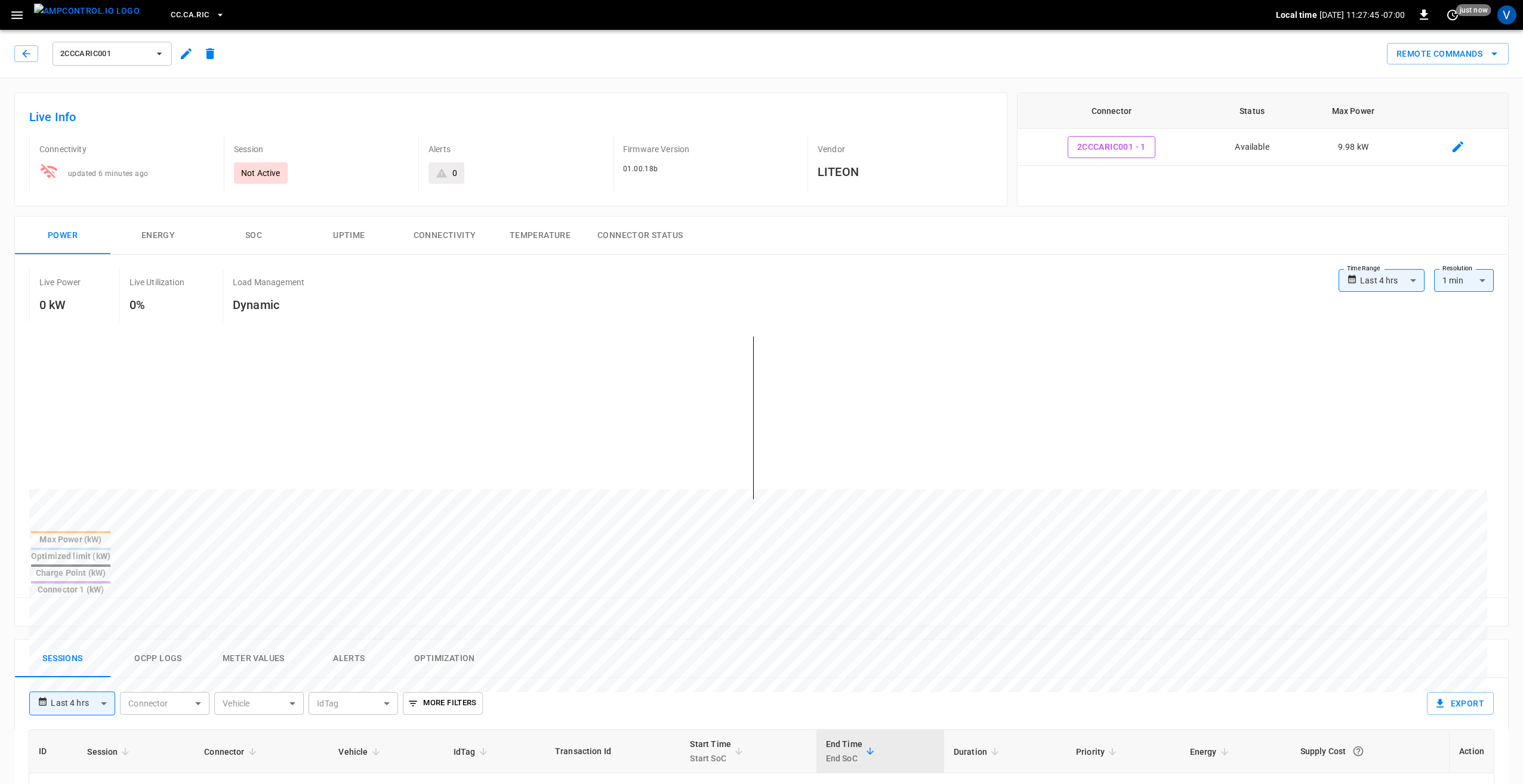
click at [912, 284] on body "**********" at bounding box center [761, 662] width 1523 height 1324
click at [912, 364] on li "Last 7 days" at bounding box center [1375, 365] width 86 height 20
type input "**********"
type input "***"
type input "**********"
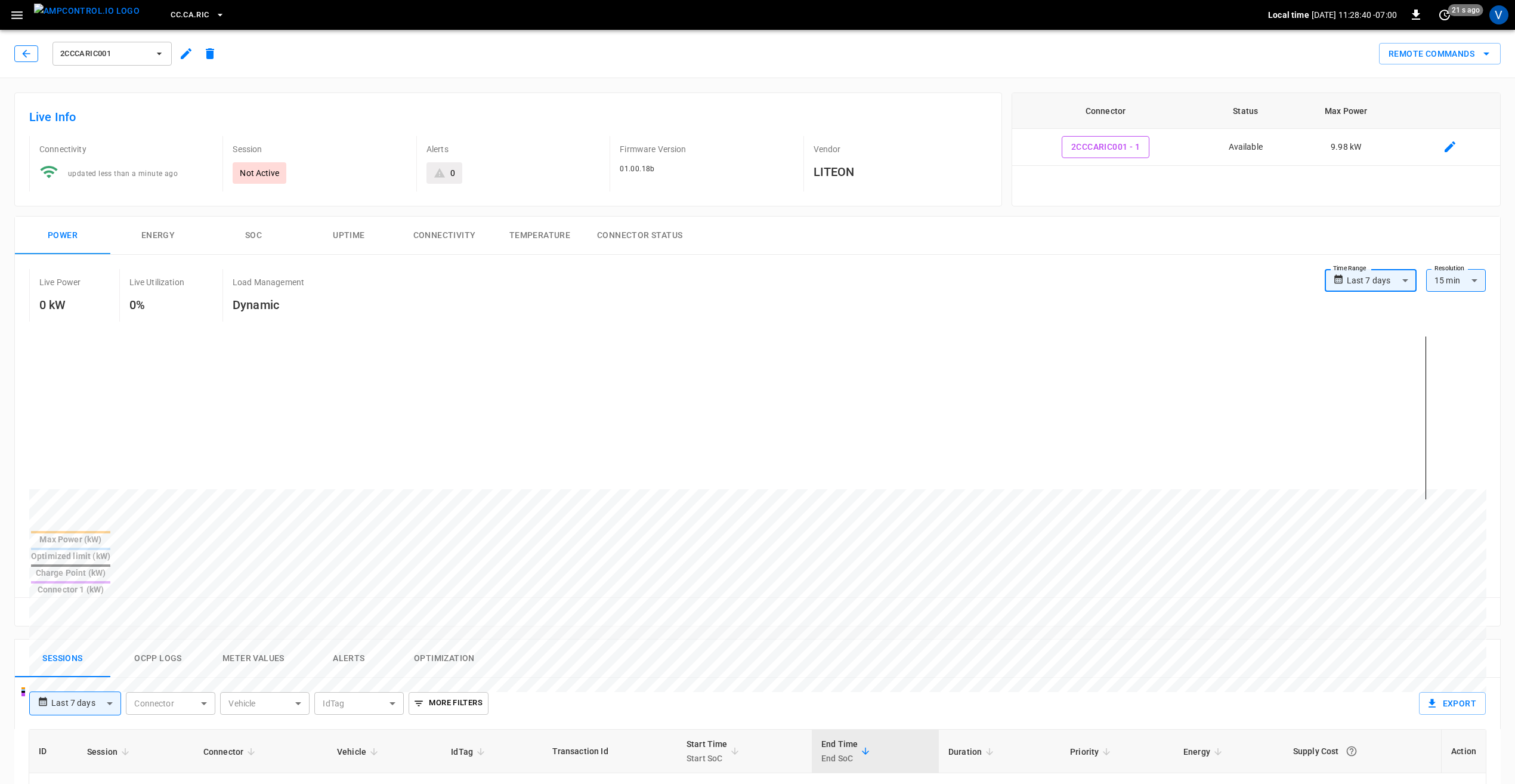
click at [28, 54] on icon "button" at bounding box center [26, 54] width 8 height 8
